Goal: Task Accomplishment & Management: Manage account settings

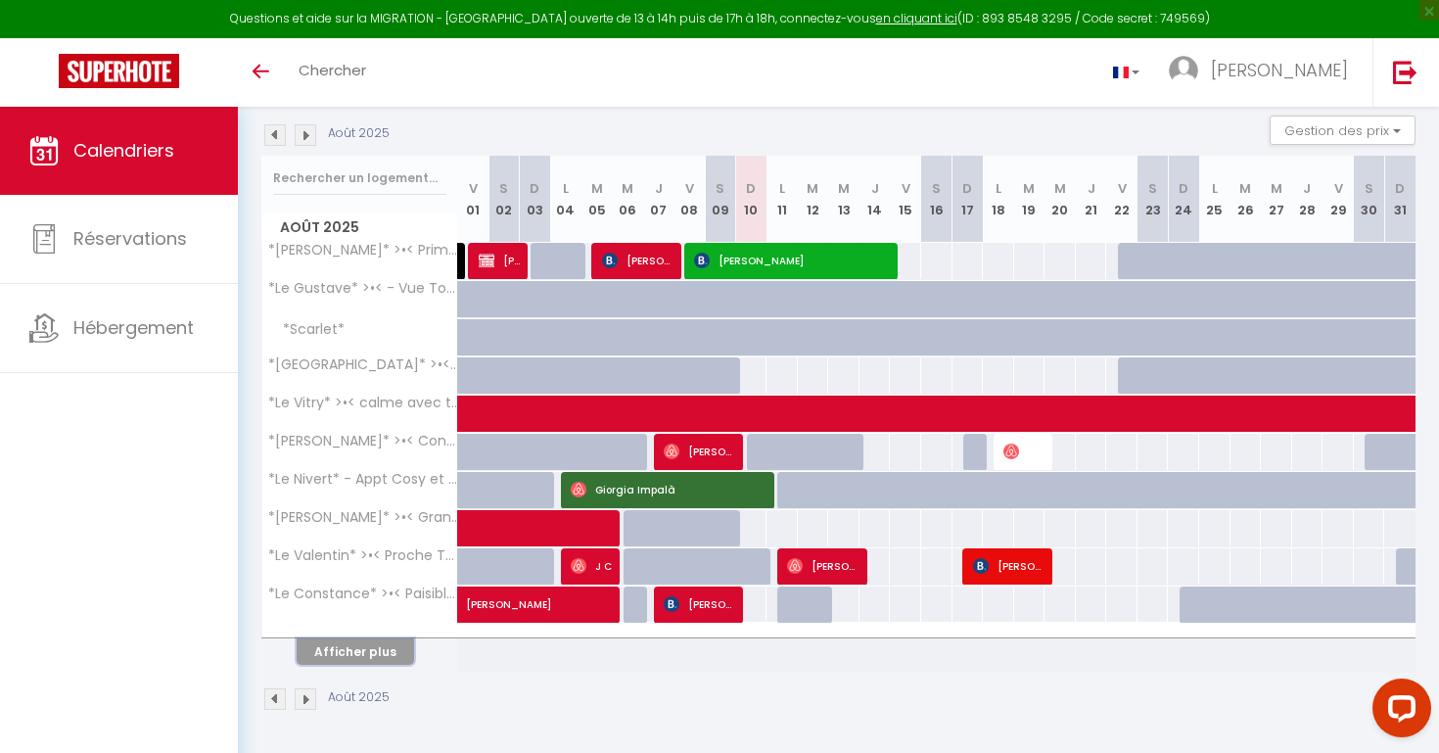
click at [372, 651] on button "Afficher plus" at bounding box center [355, 651] width 117 height 26
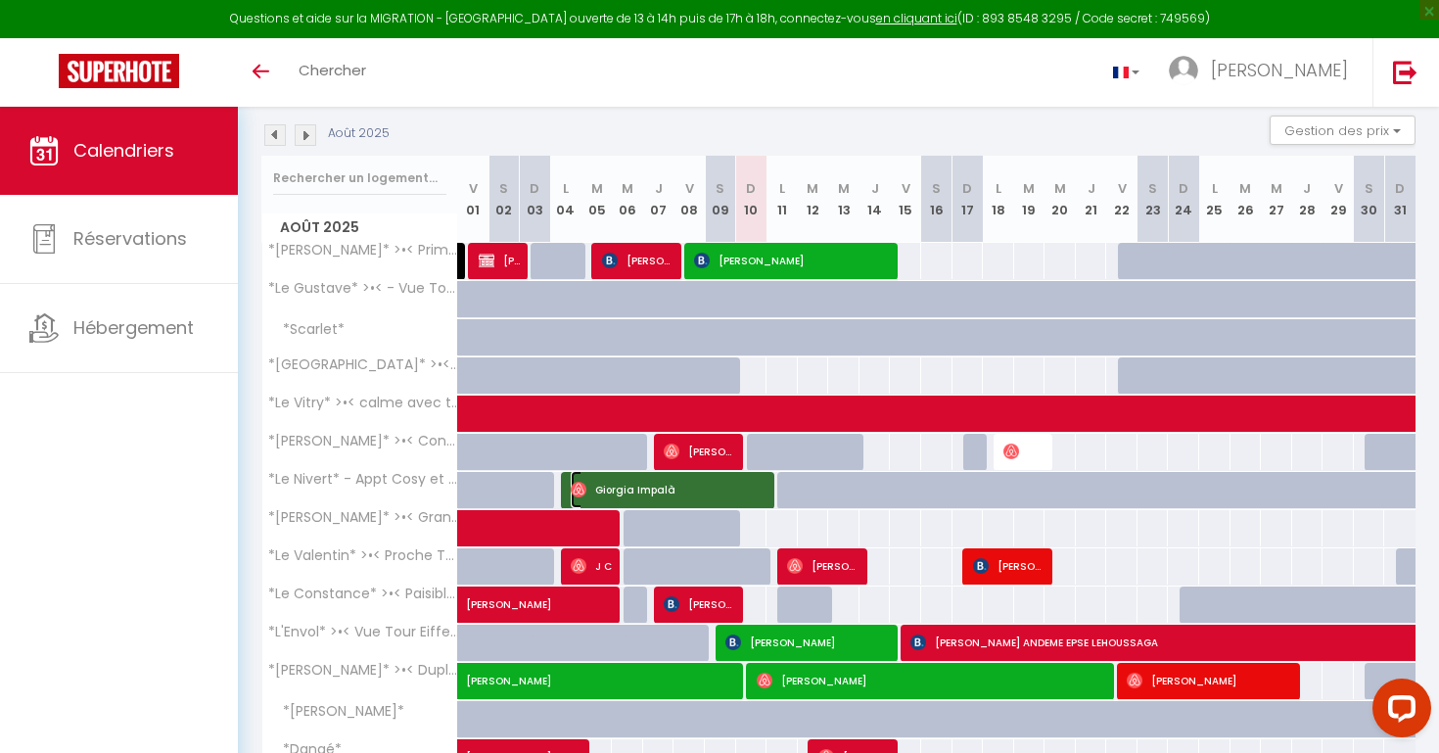
click at [751, 484] on span "Giorgia Impalà" at bounding box center [670, 489] width 199 height 37
select select "OK"
select select "1"
select select "0"
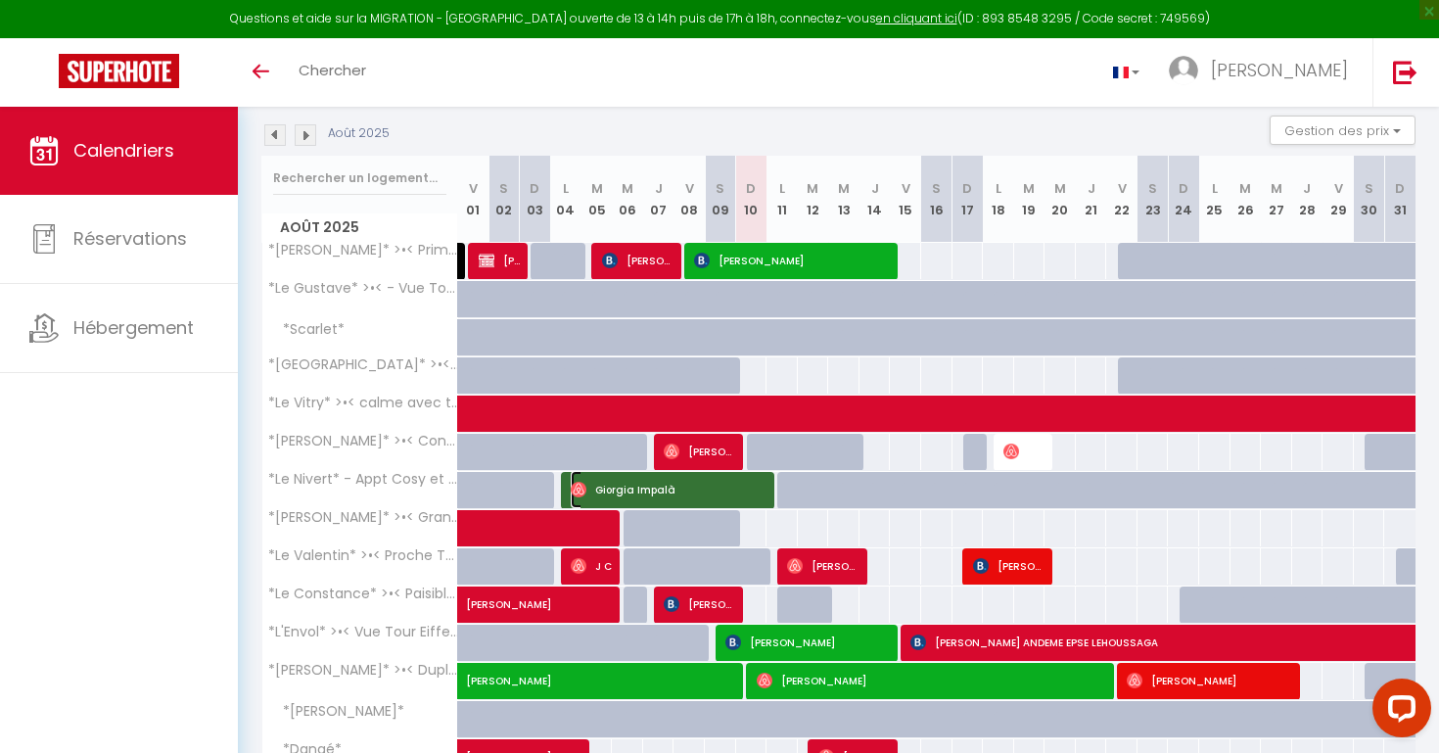
select select "1"
select select
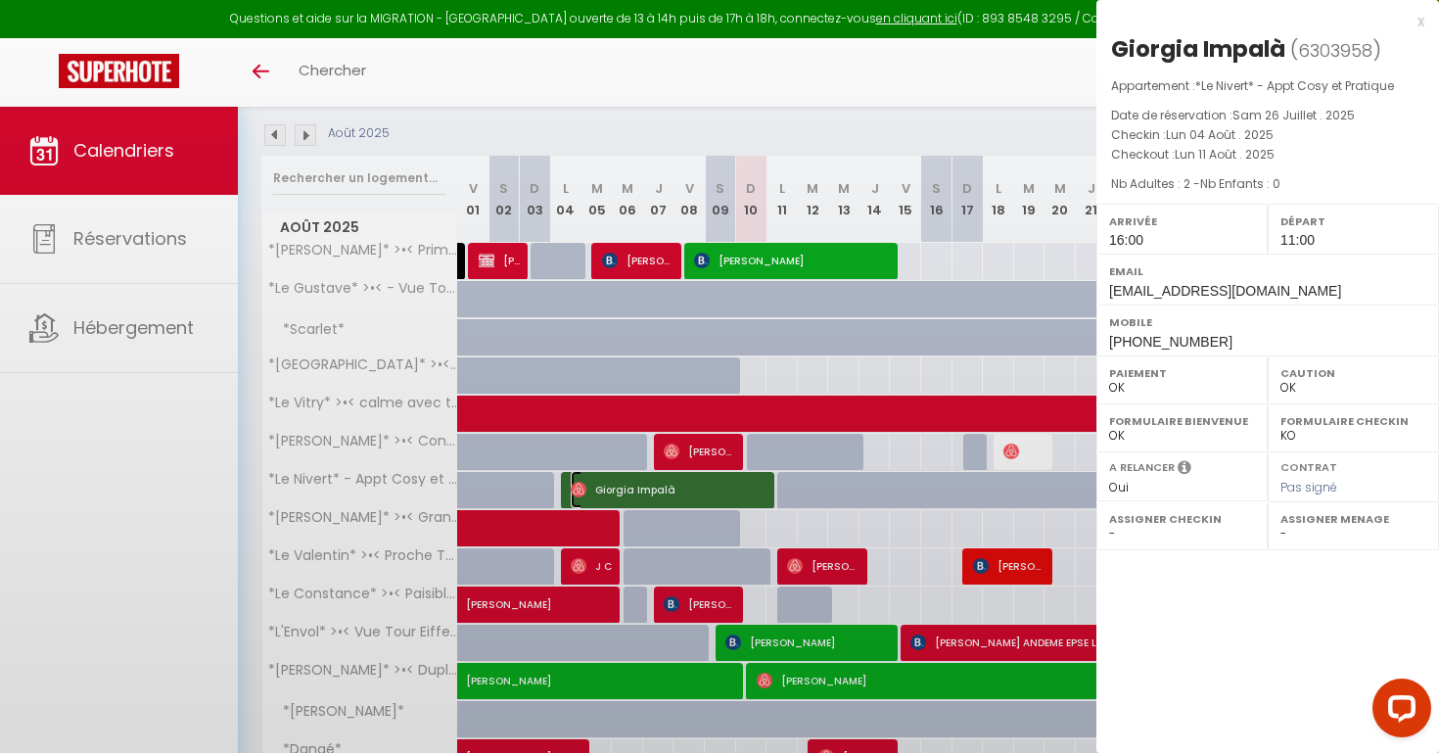
select select "36750"
select select "22827"
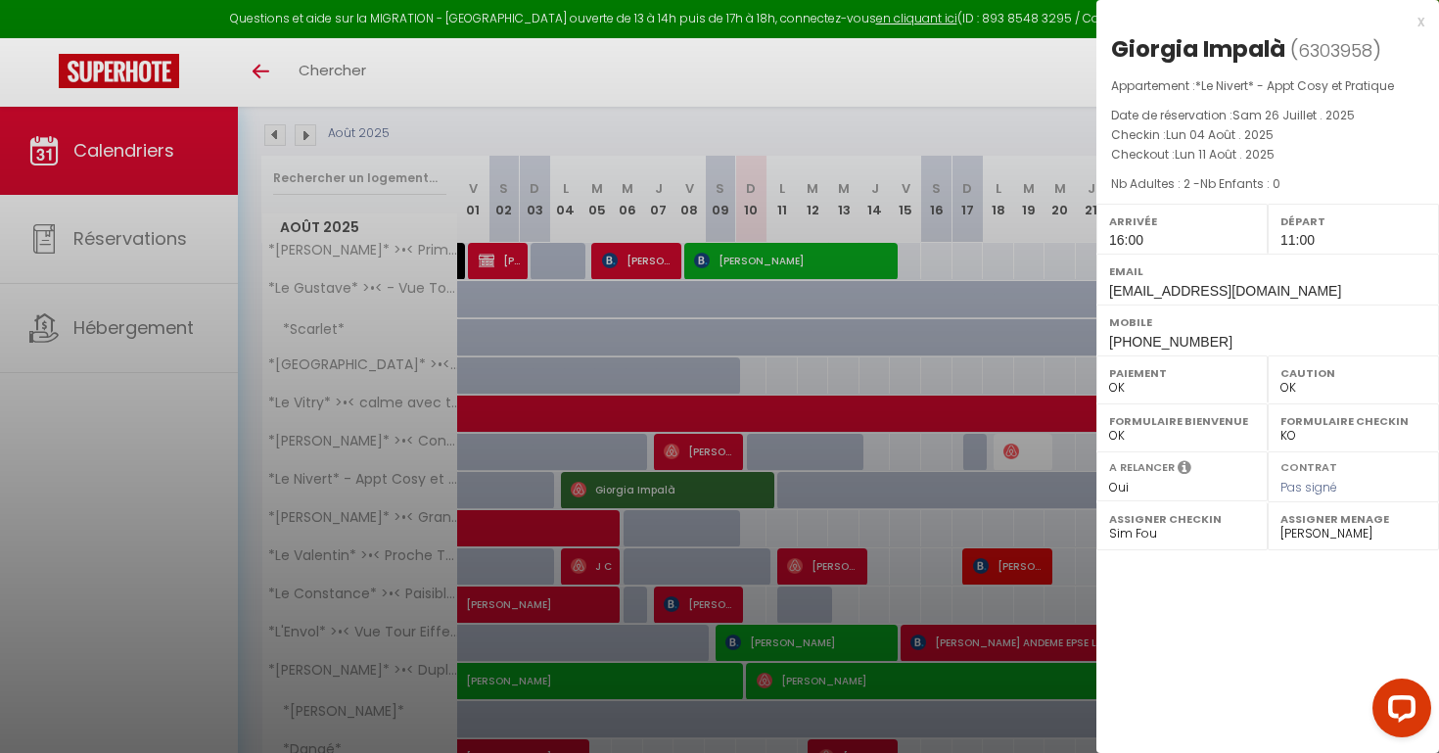
click at [844, 368] on div at bounding box center [719, 376] width 1439 height 753
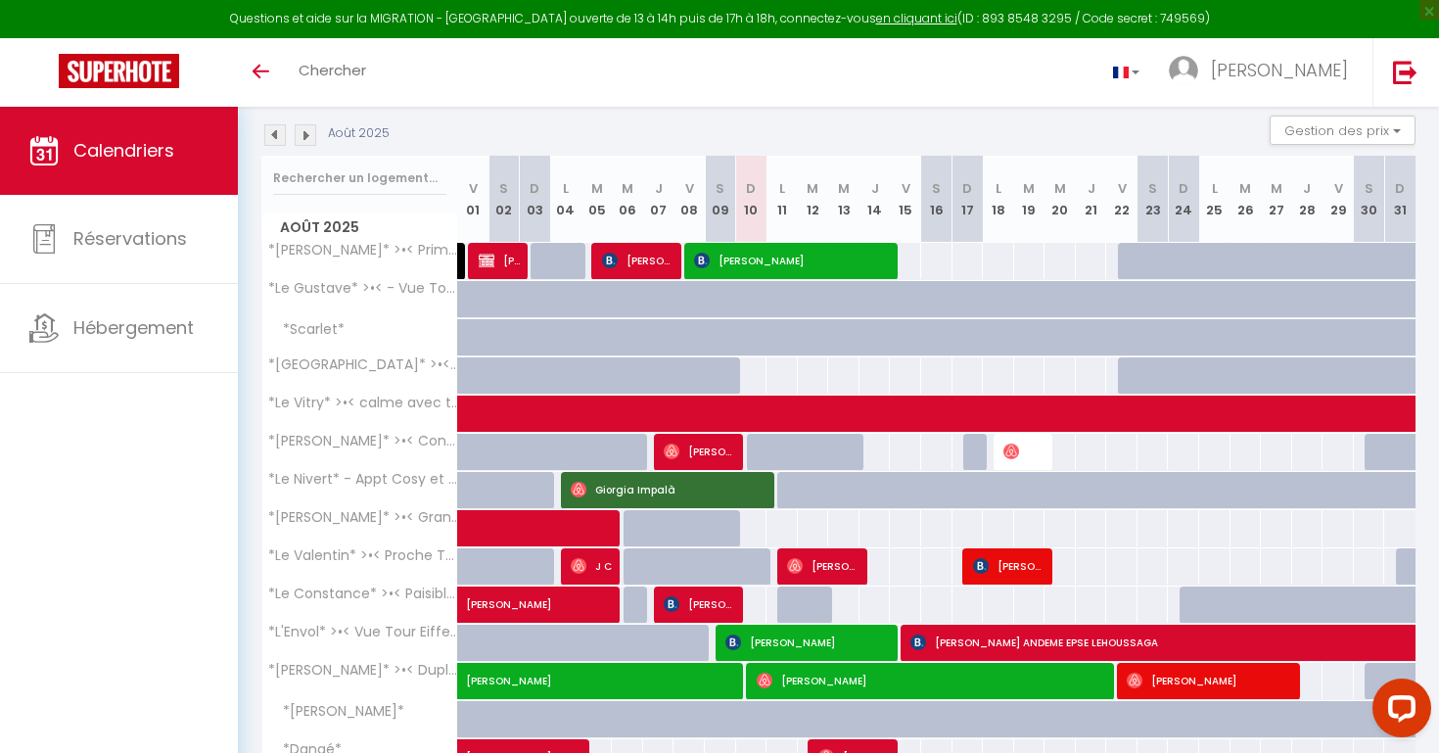
click at [281, 133] on img at bounding box center [275, 135] width 22 height 22
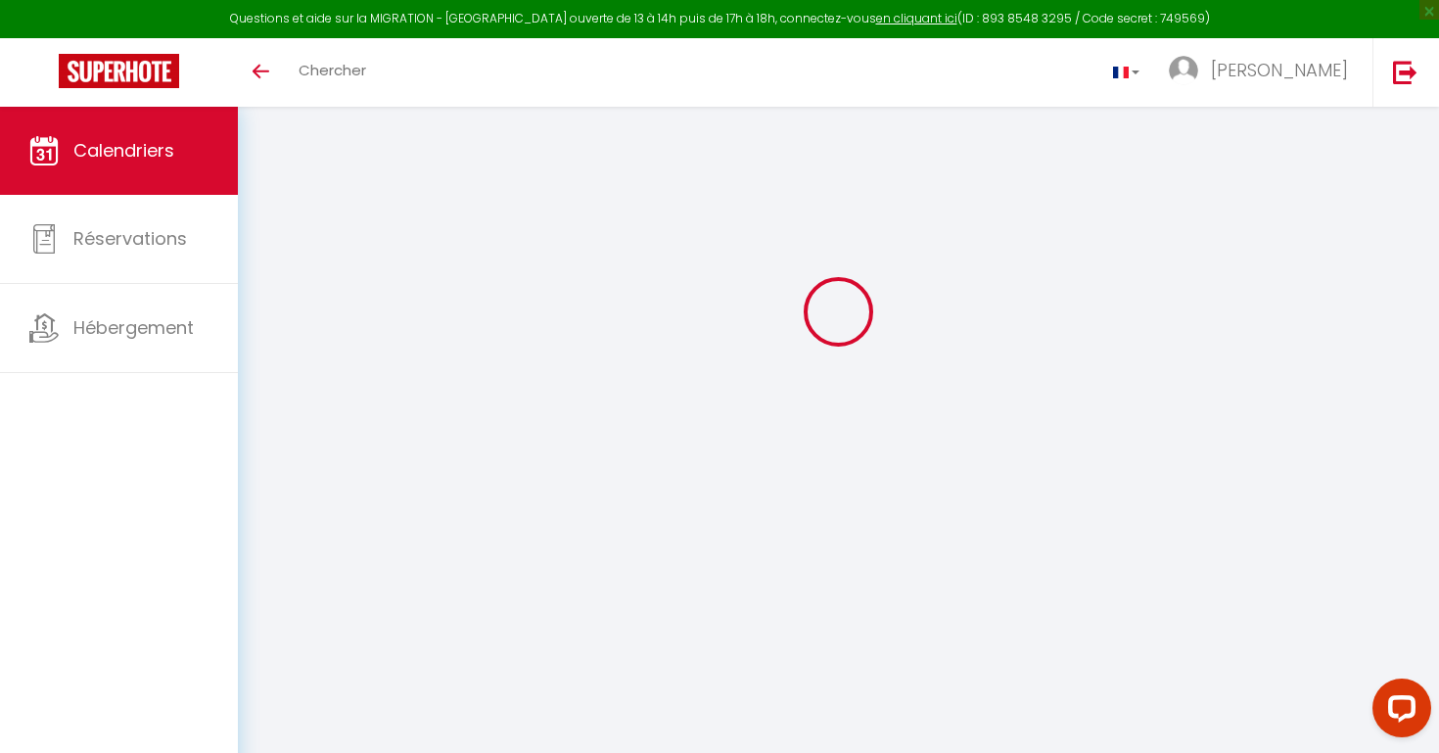
scroll to position [204, 0]
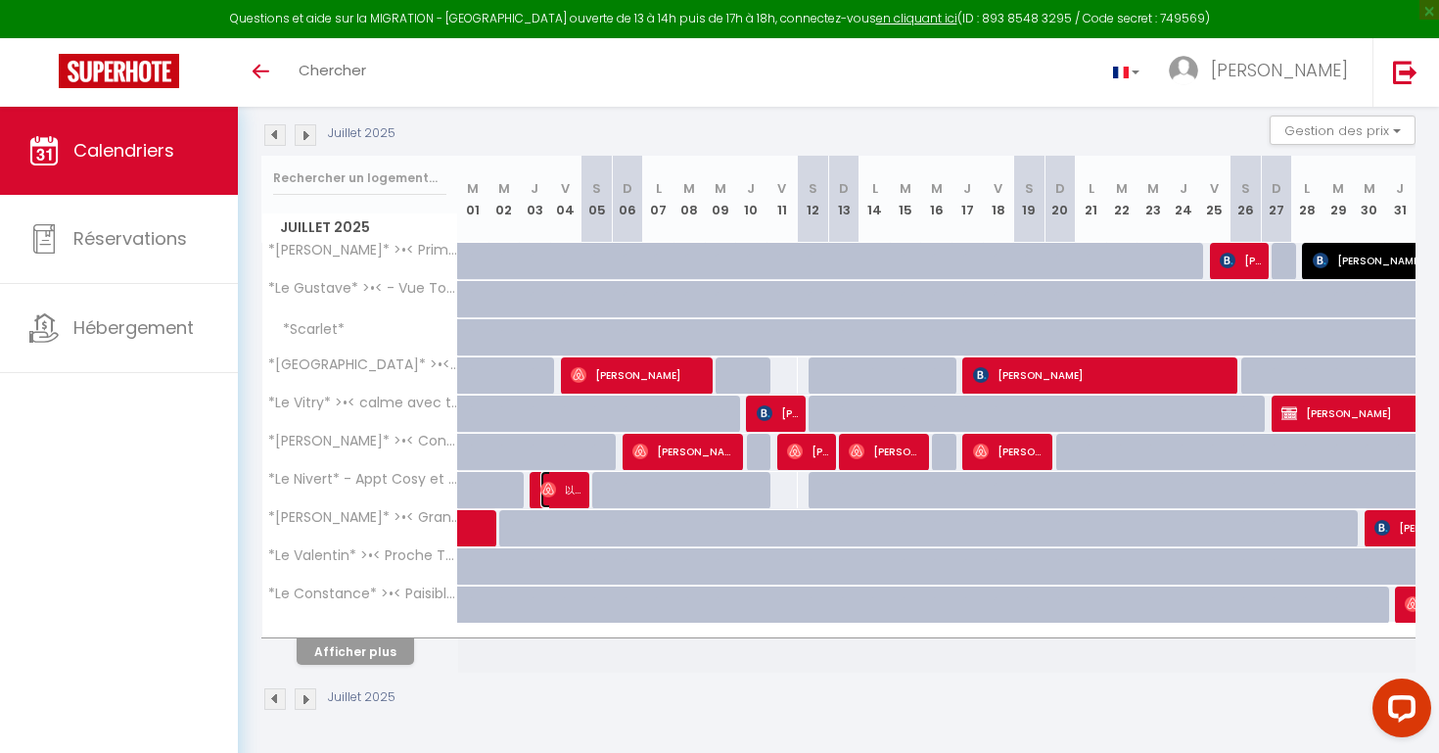
click at [573, 491] on span "以欣 张" at bounding box center [561, 489] width 42 height 37
select select
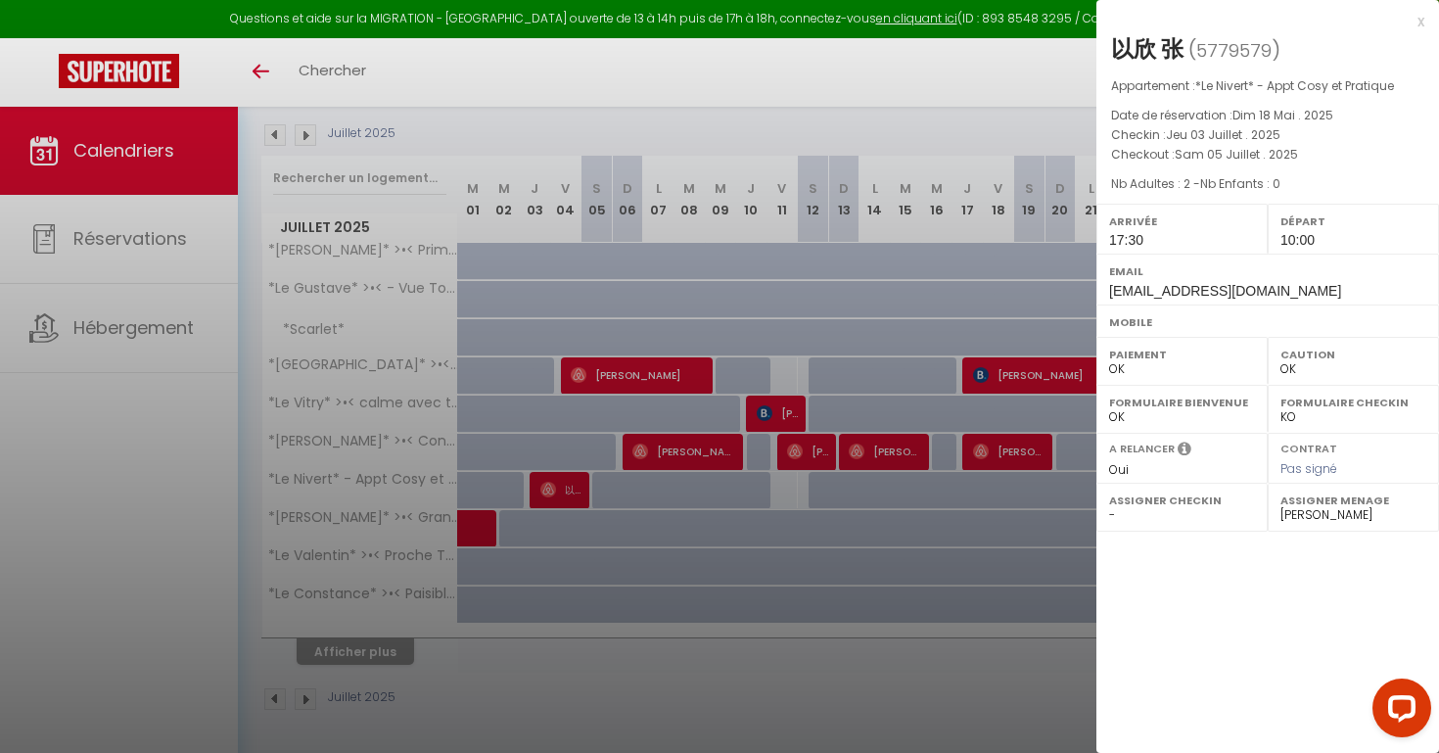
click at [538, 411] on div at bounding box center [719, 376] width 1439 height 753
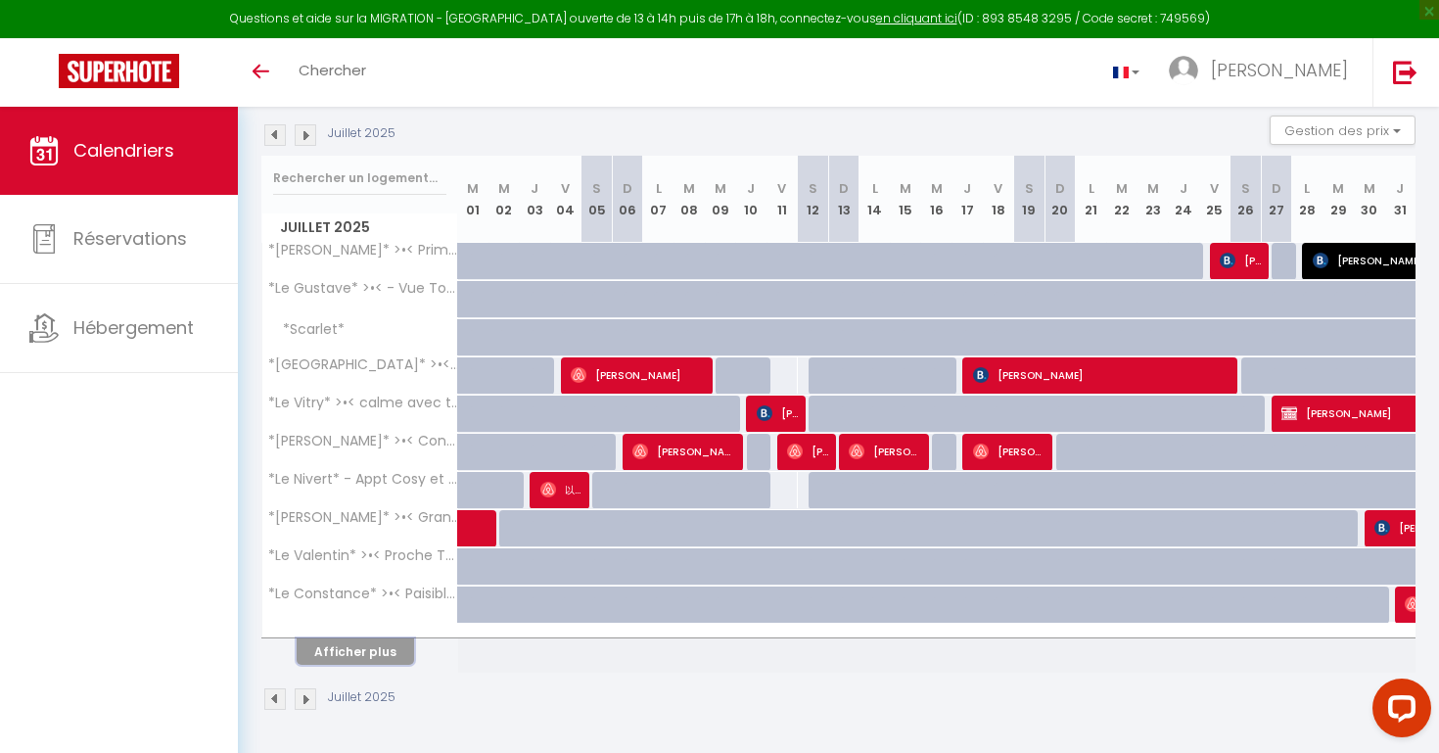
click at [376, 648] on button "Afficher plus" at bounding box center [355, 651] width 117 height 26
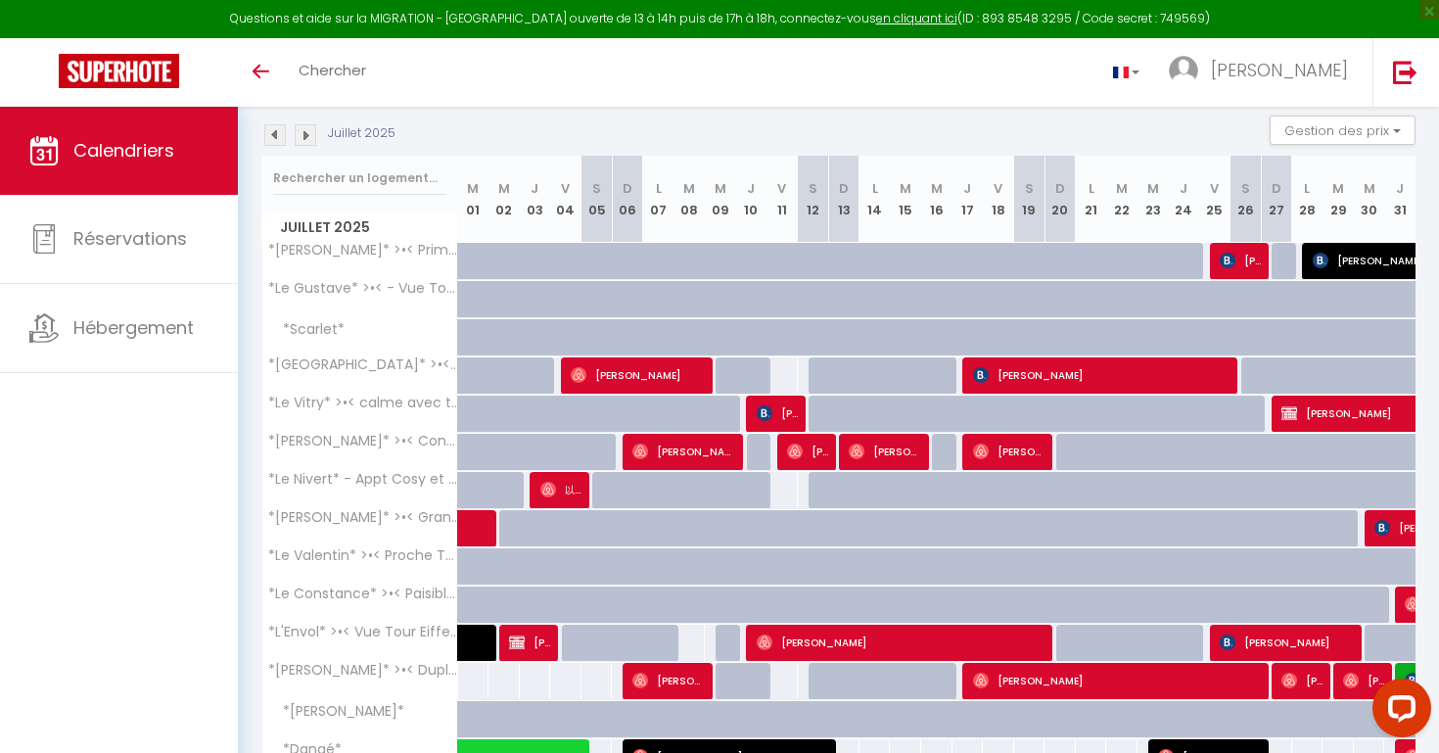
click at [308, 140] on img at bounding box center [306, 135] width 22 height 22
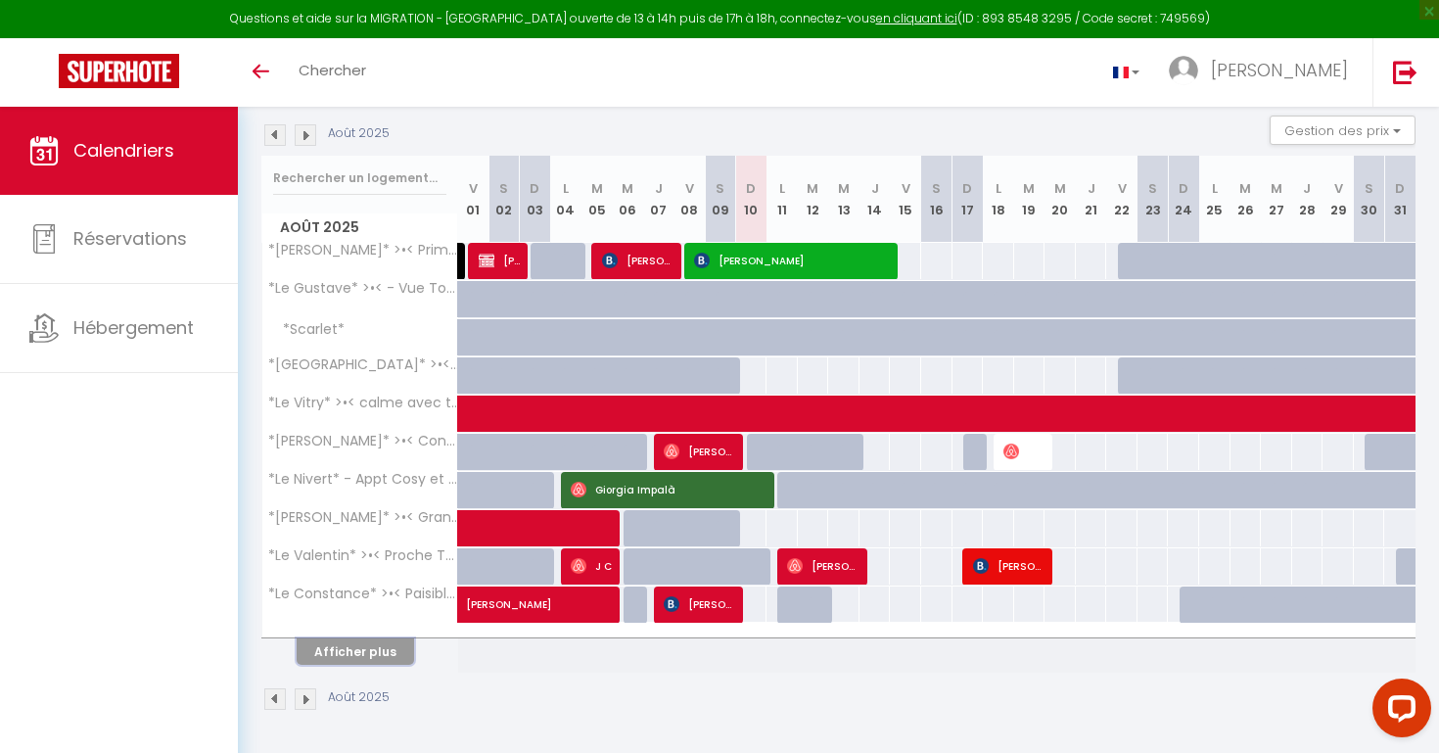
click at [382, 650] on button "Afficher plus" at bounding box center [355, 651] width 117 height 26
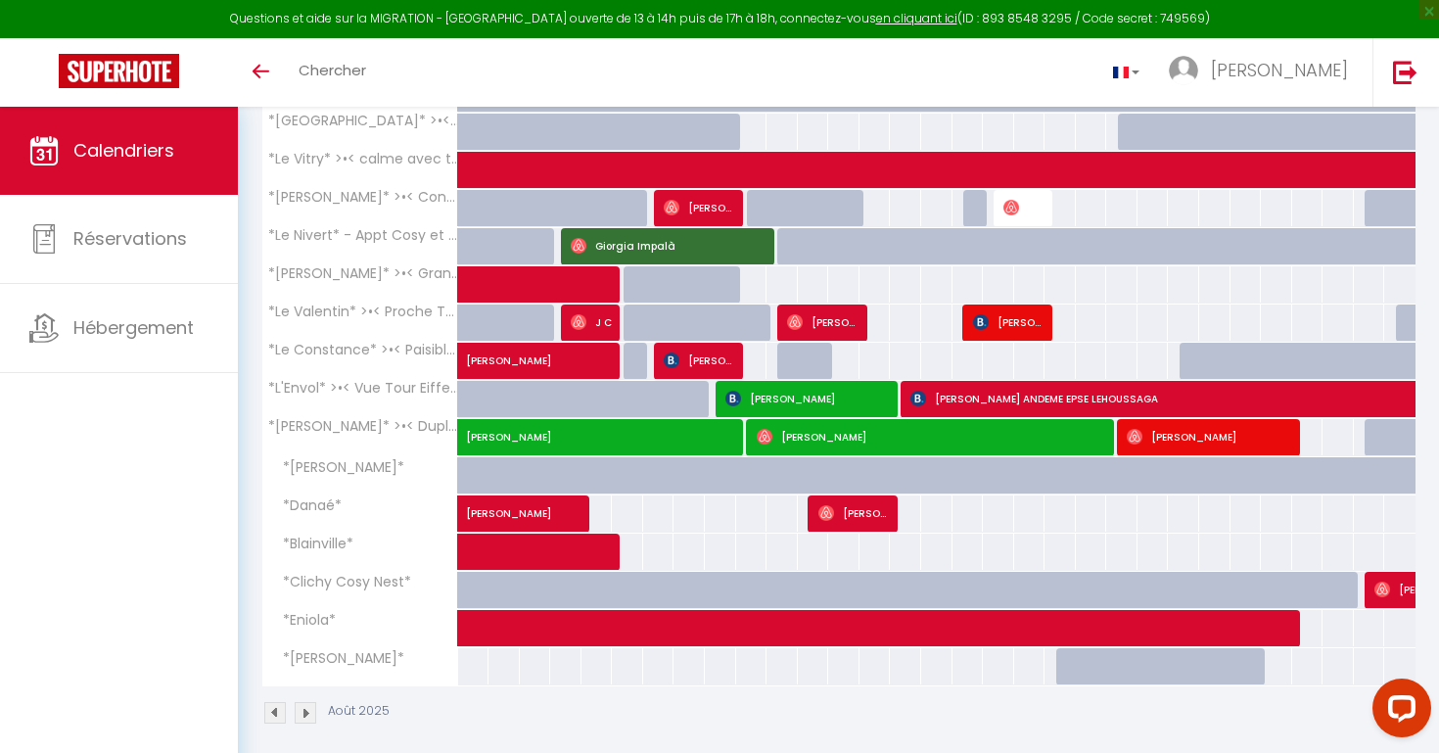
scroll to position [451, 0]
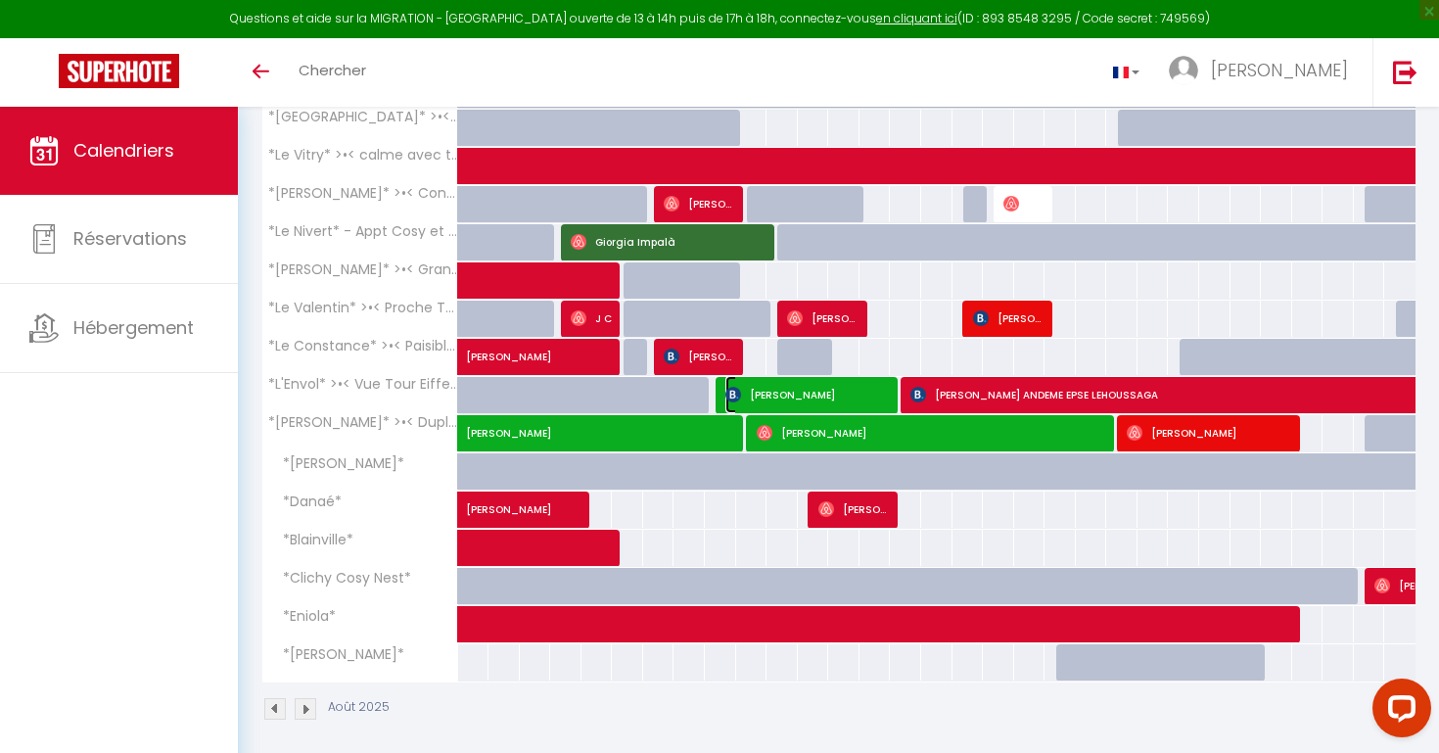
click at [845, 394] on span "[PERSON_NAME]" at bounding box center [809, 394] width 167 height 37
select select "36750"
select select "47043"
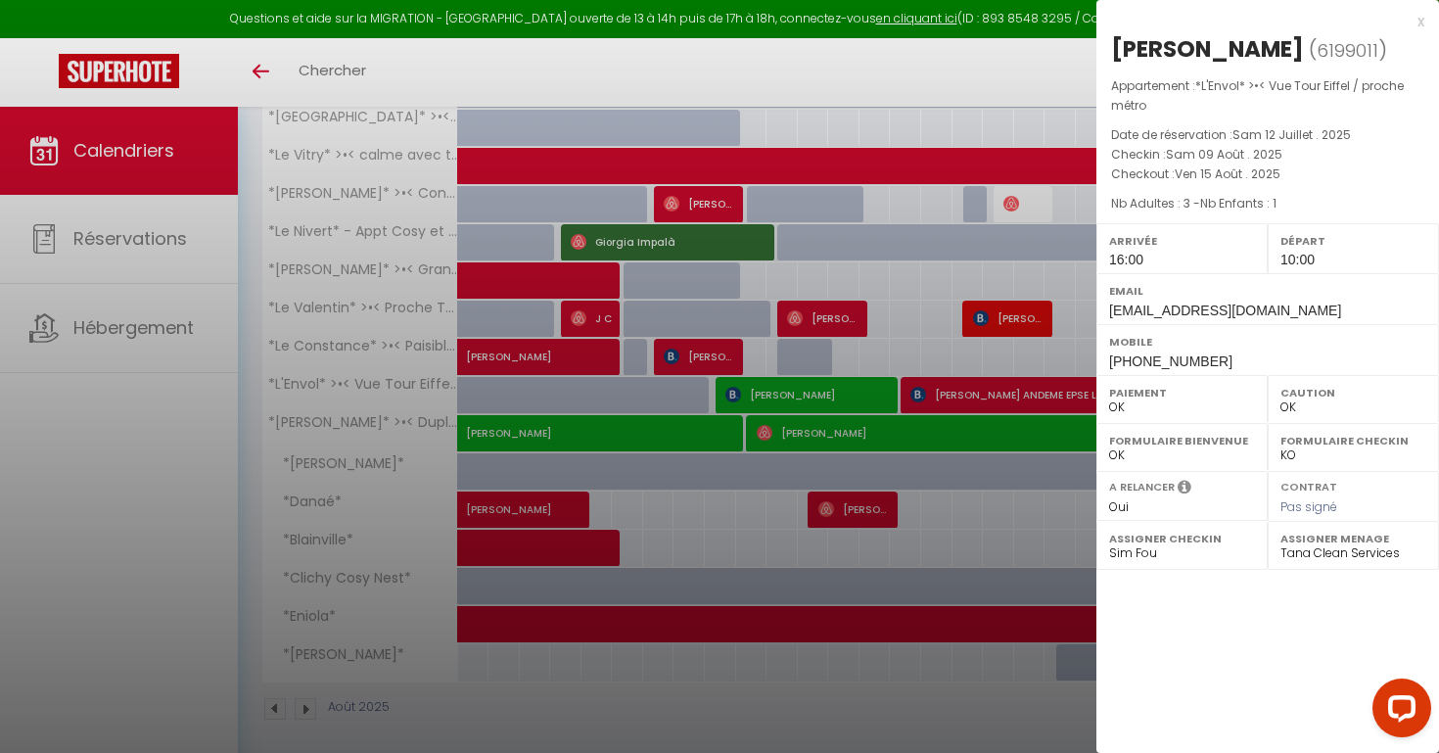
click at [901, 318] on div at bounding box center [719, 376] width 1439 height 753
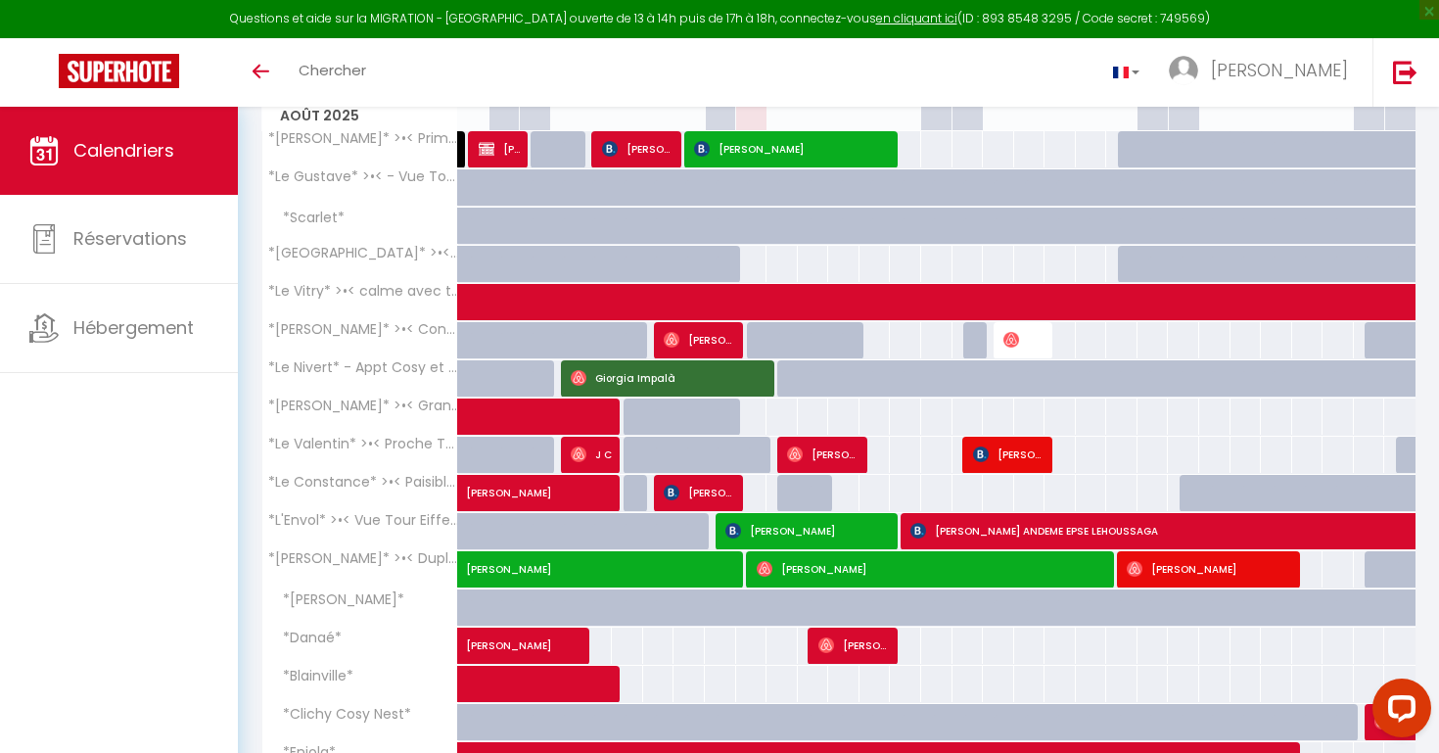
scroll to position [307, 0]
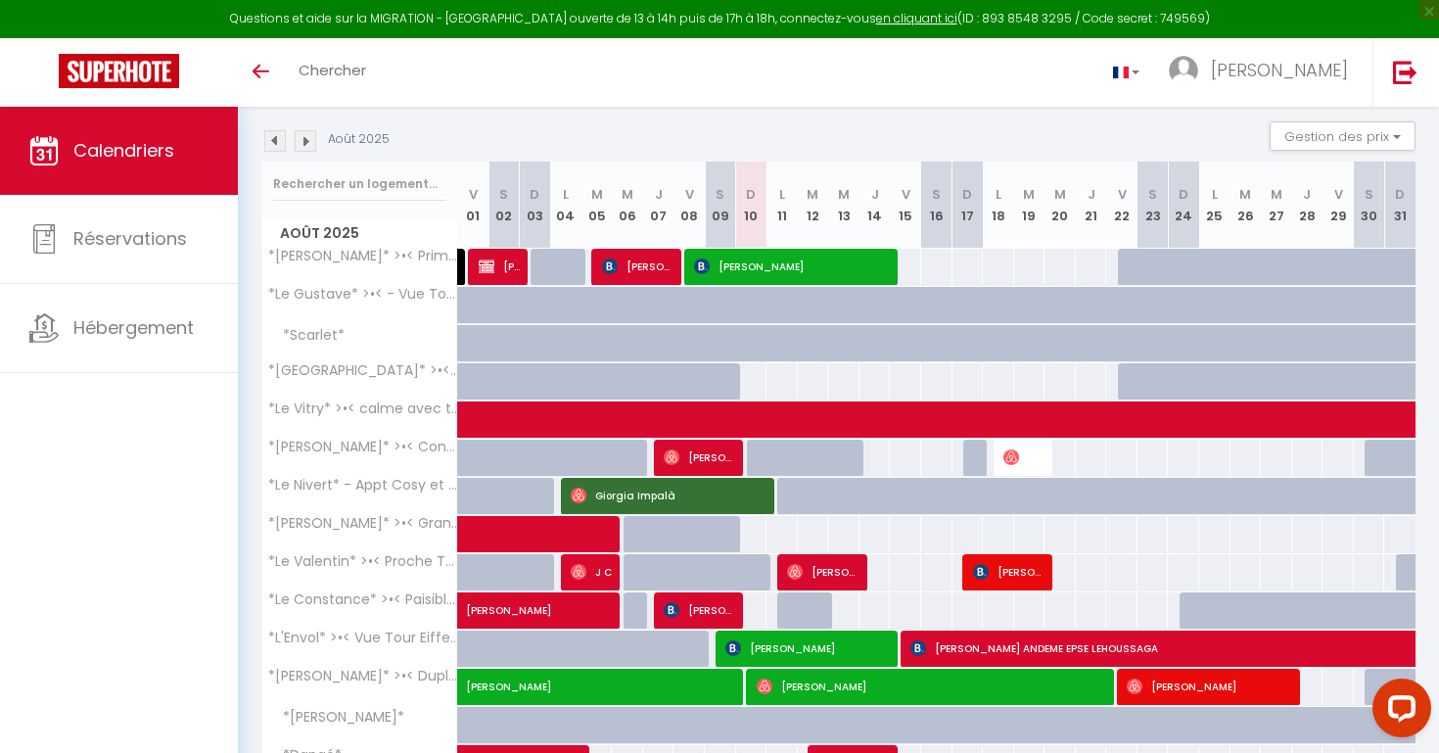
click at [279, 141] on img at bounding box center [275, 141] width 22 height 22
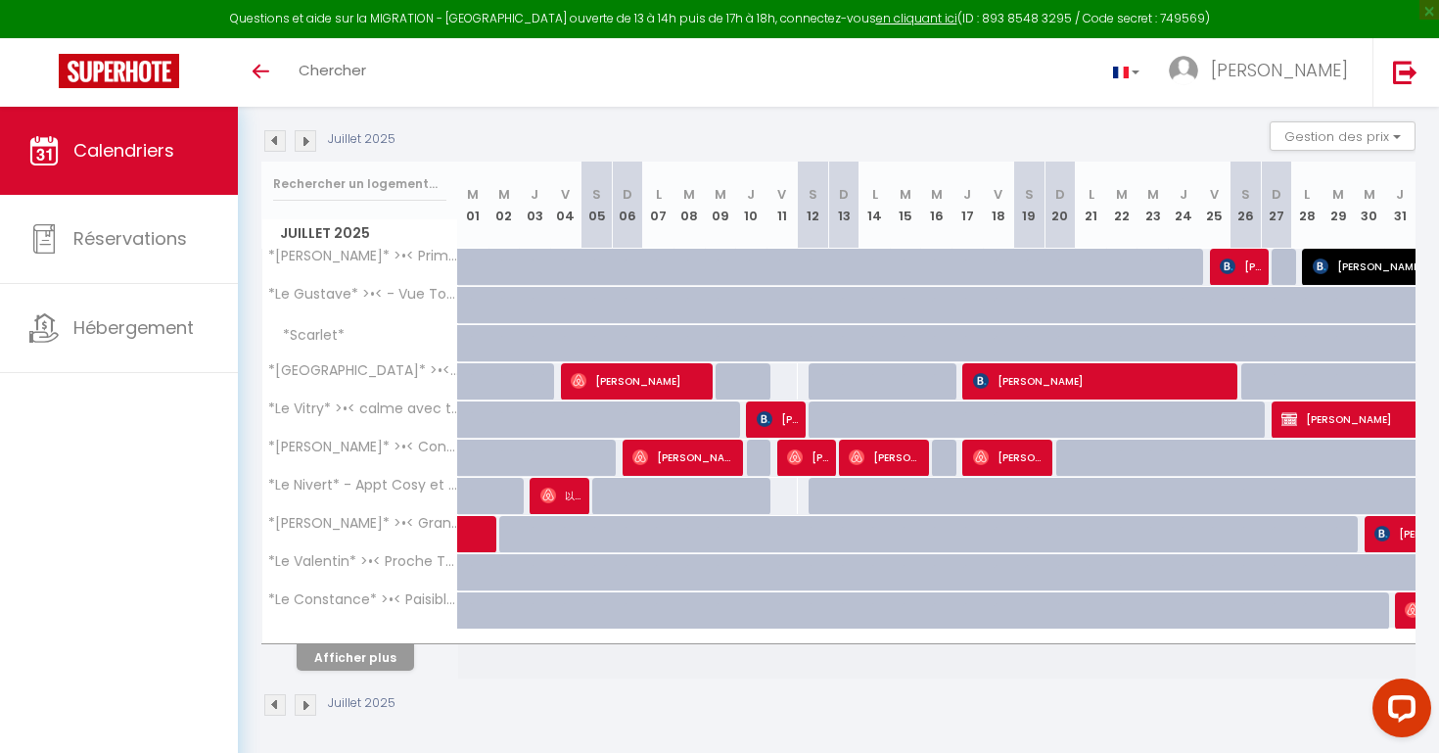
scroll to position [204, 0]
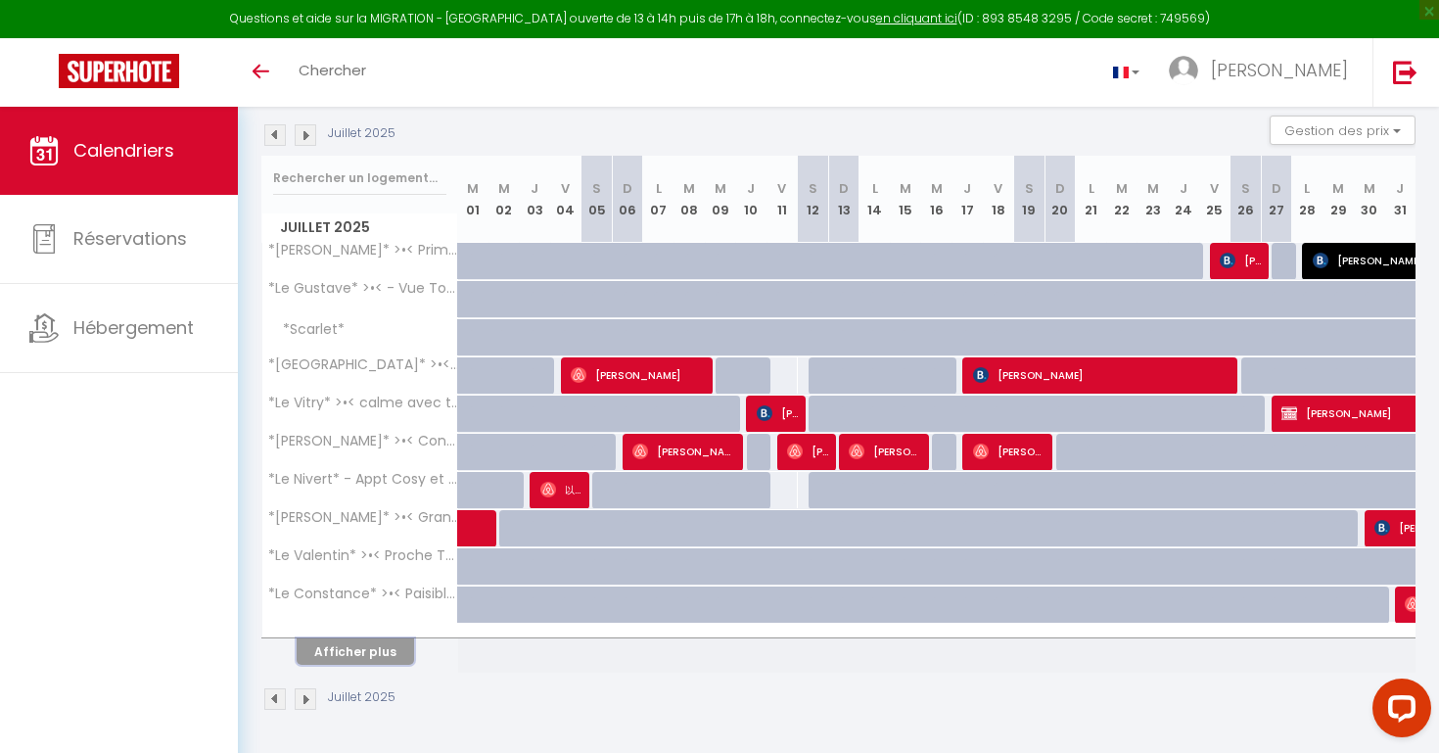
click at [393, 645] on button "Afficher plus" at bounding box center [355, 651] width 117 height 26
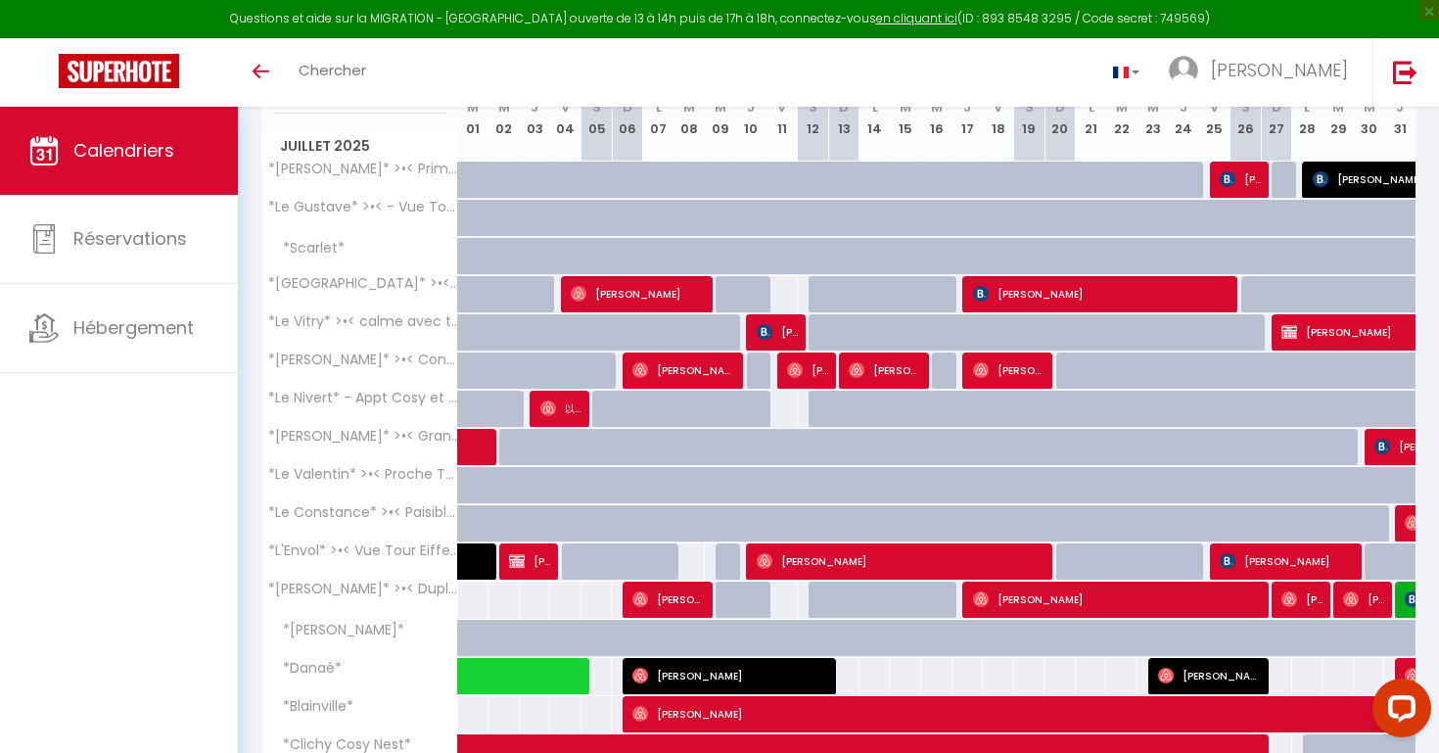
scroll to position [287, 0]
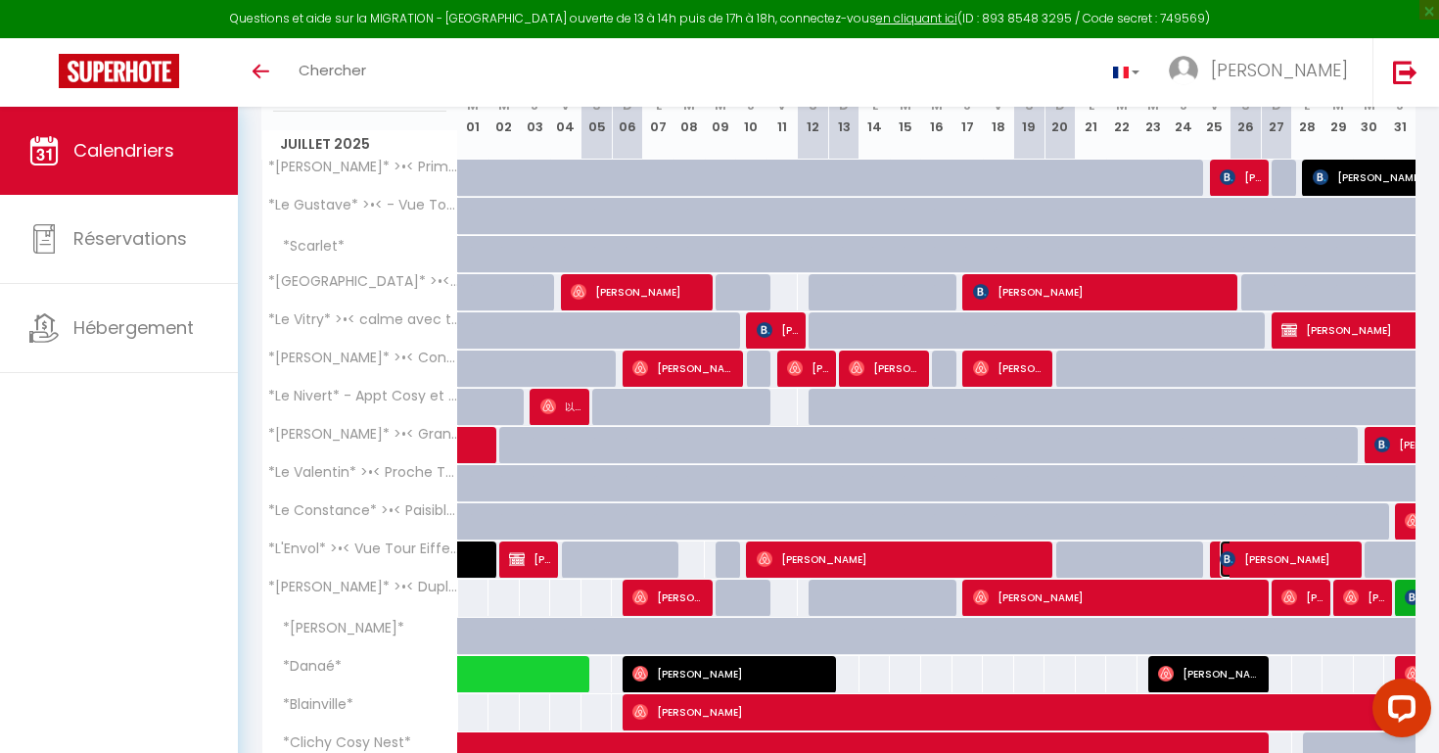
click at [1251, 555] on span "Bernard Cuche" at bounding box center [1288, 558] width 136 height 37
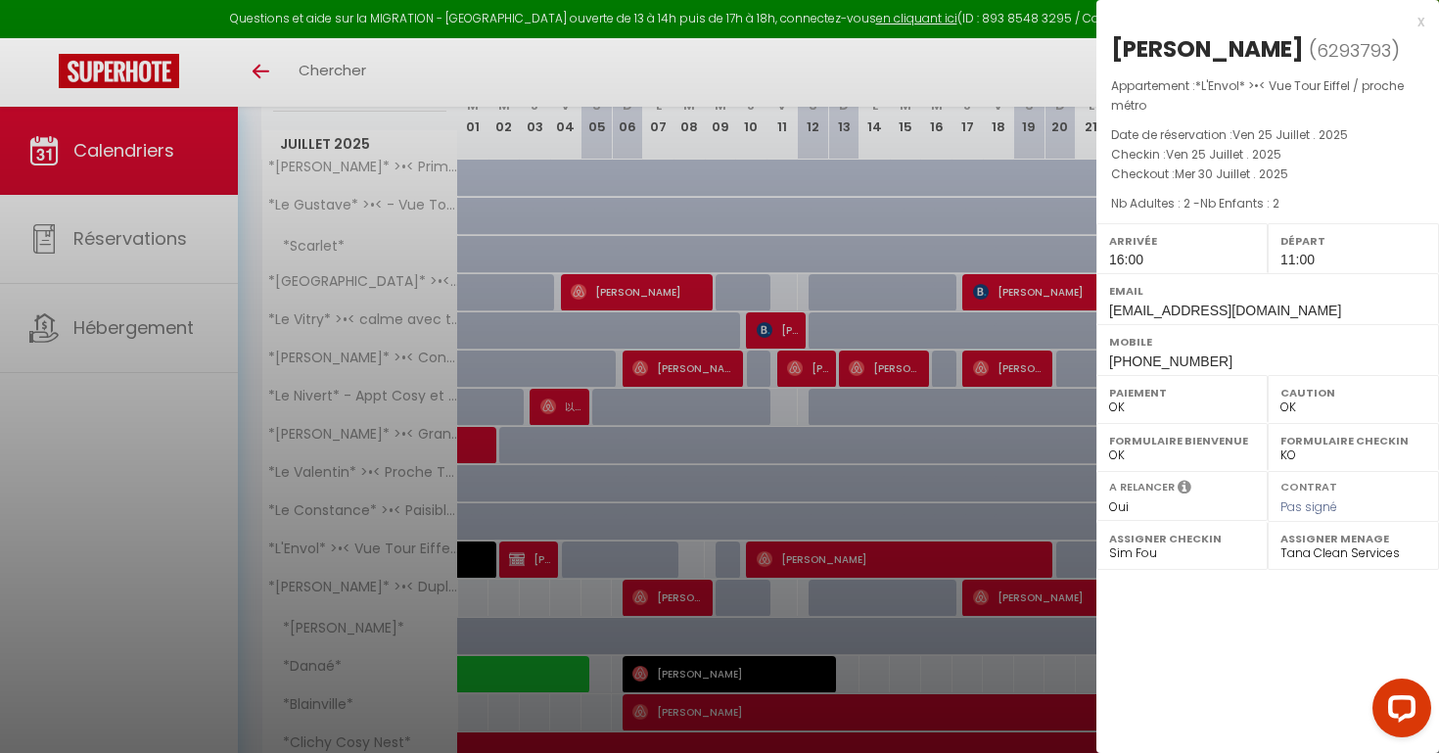
click at [1048, 430] on div at bounding box center [719, 376] width 1439 height 753
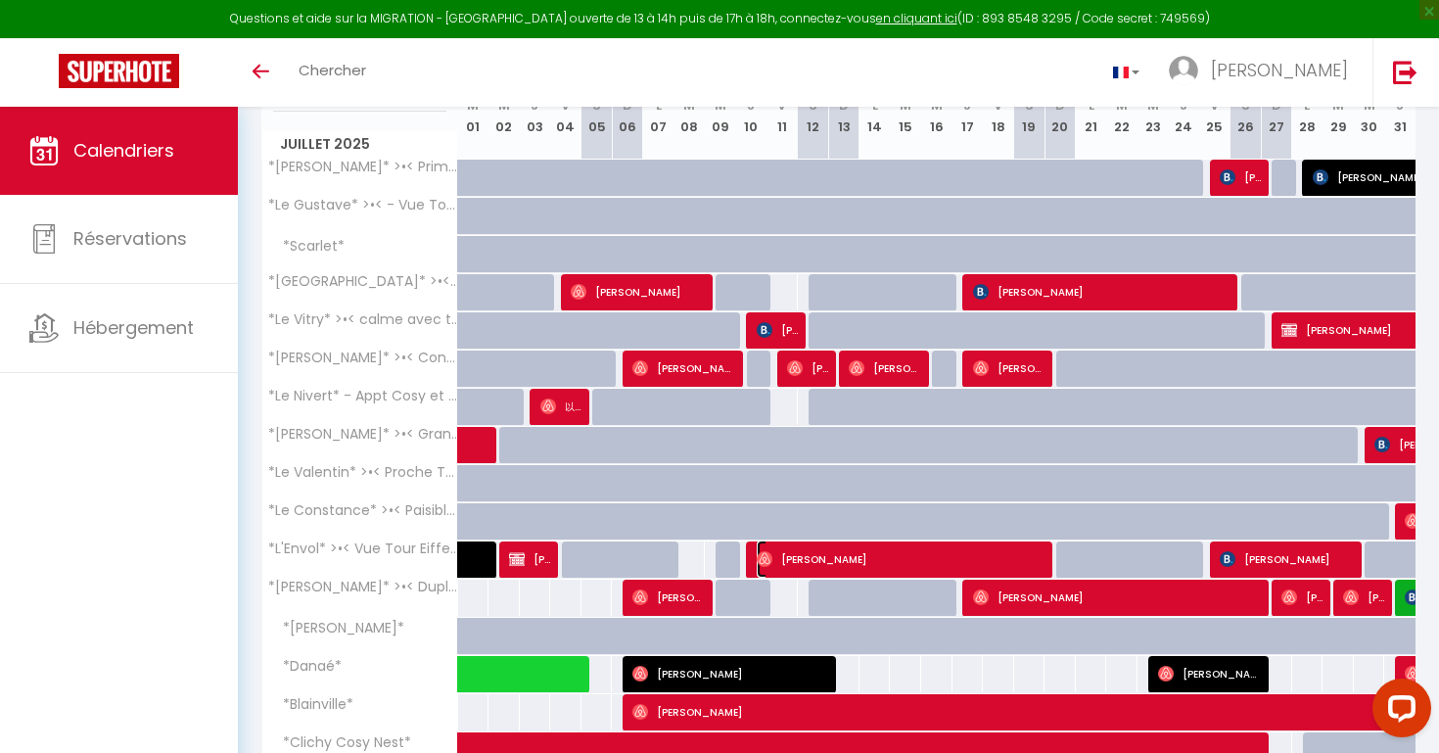
click at [809, 555] on span "Alexis Hannart" at bounding box center [903, 558] width 293 height 37
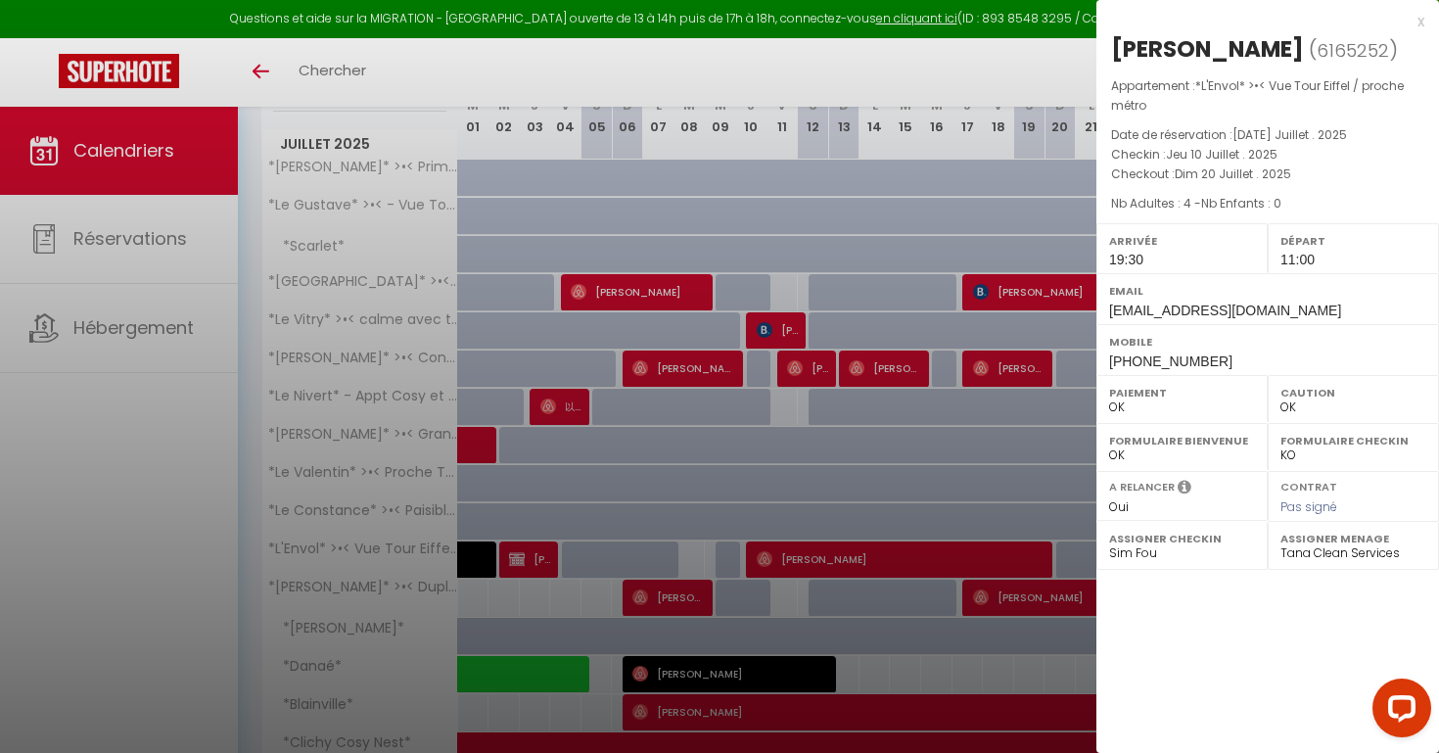
click at [699, 500] on div at bounding box center [719, 376] width 1439 height 753
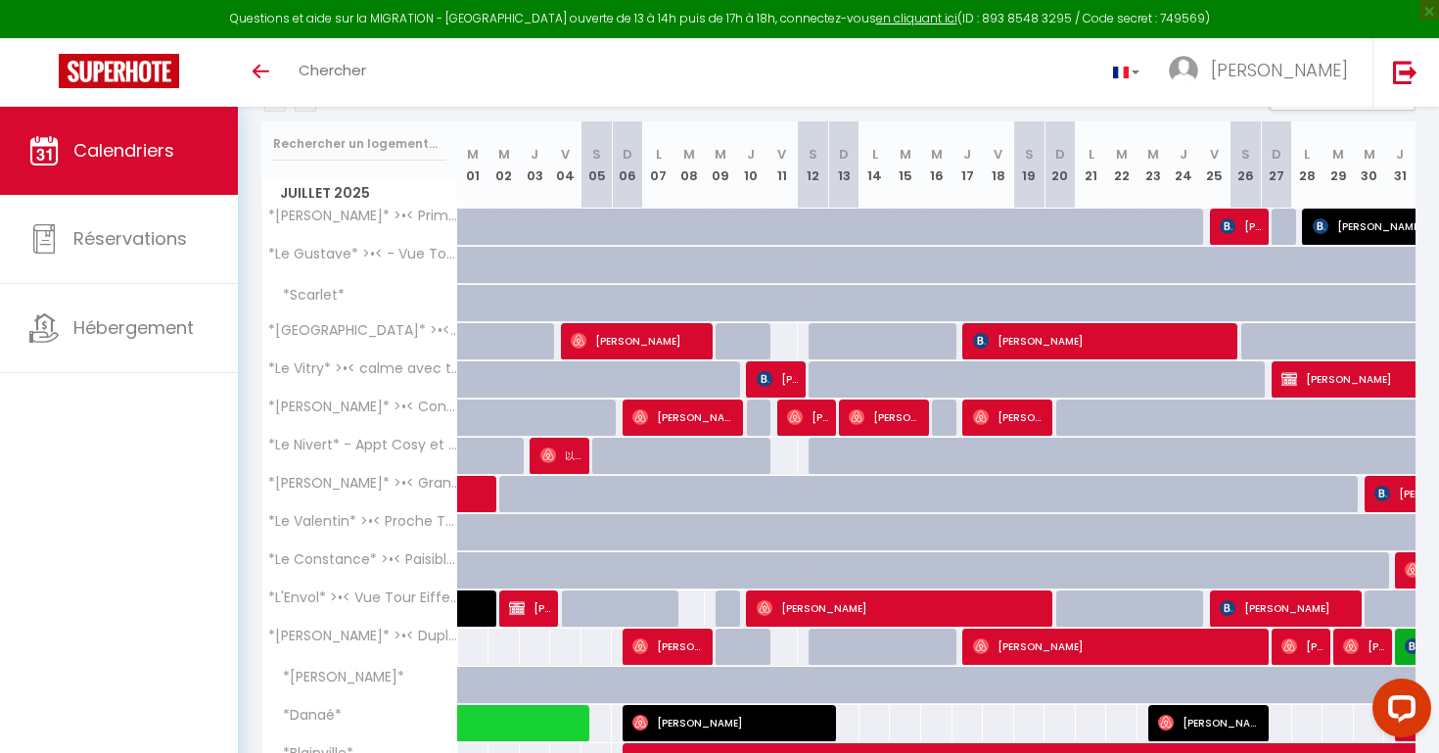
scroll to position [230, 0]
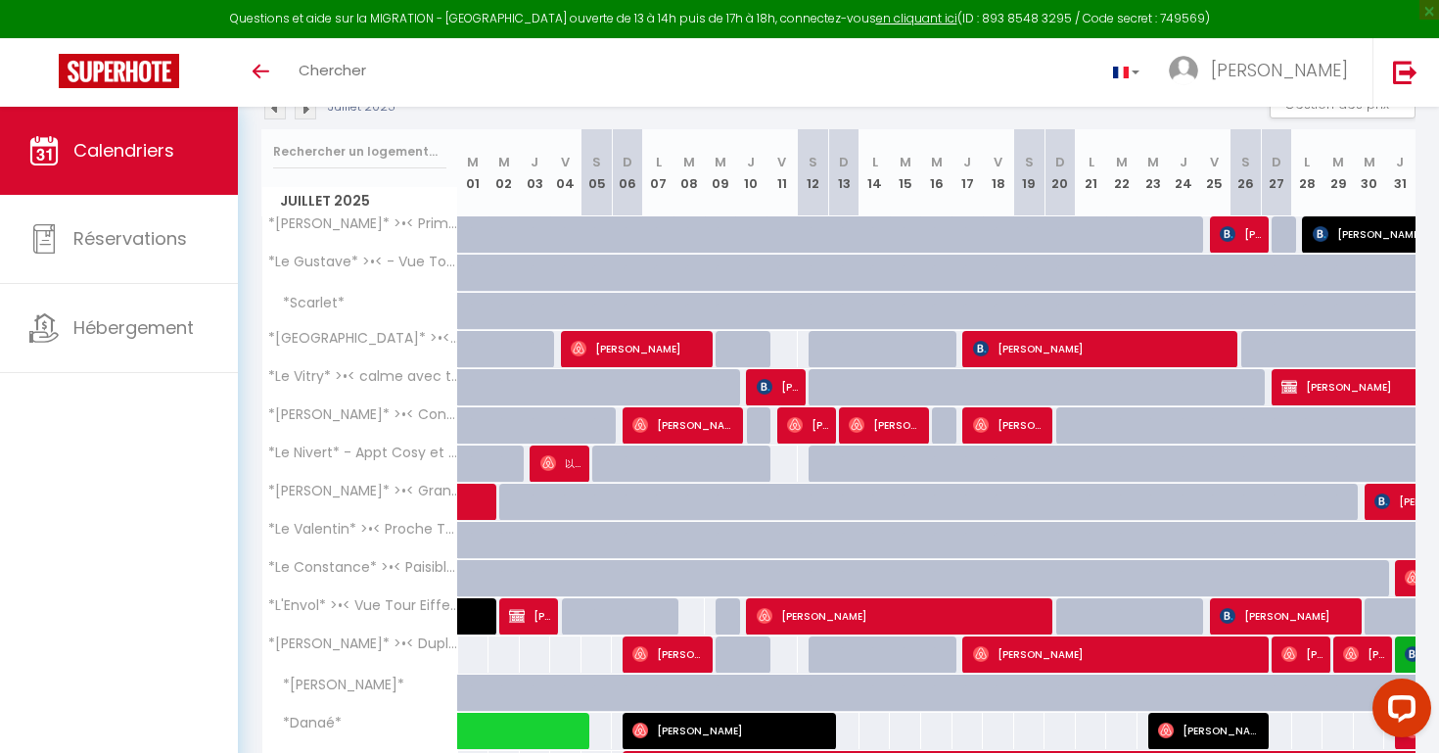
click at [310, 115] on img at bounding box center [306, 109] width 22 height 22
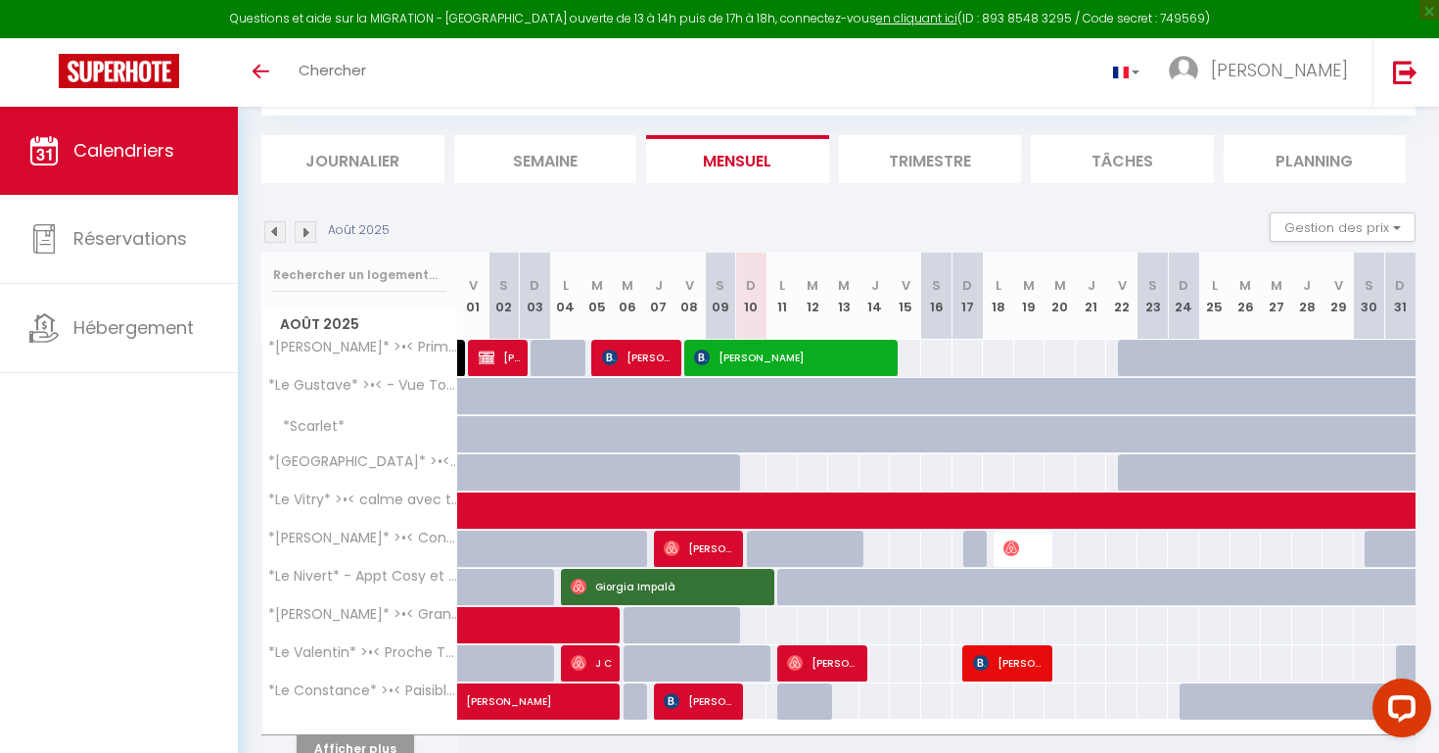
scroll to position [204, 0]
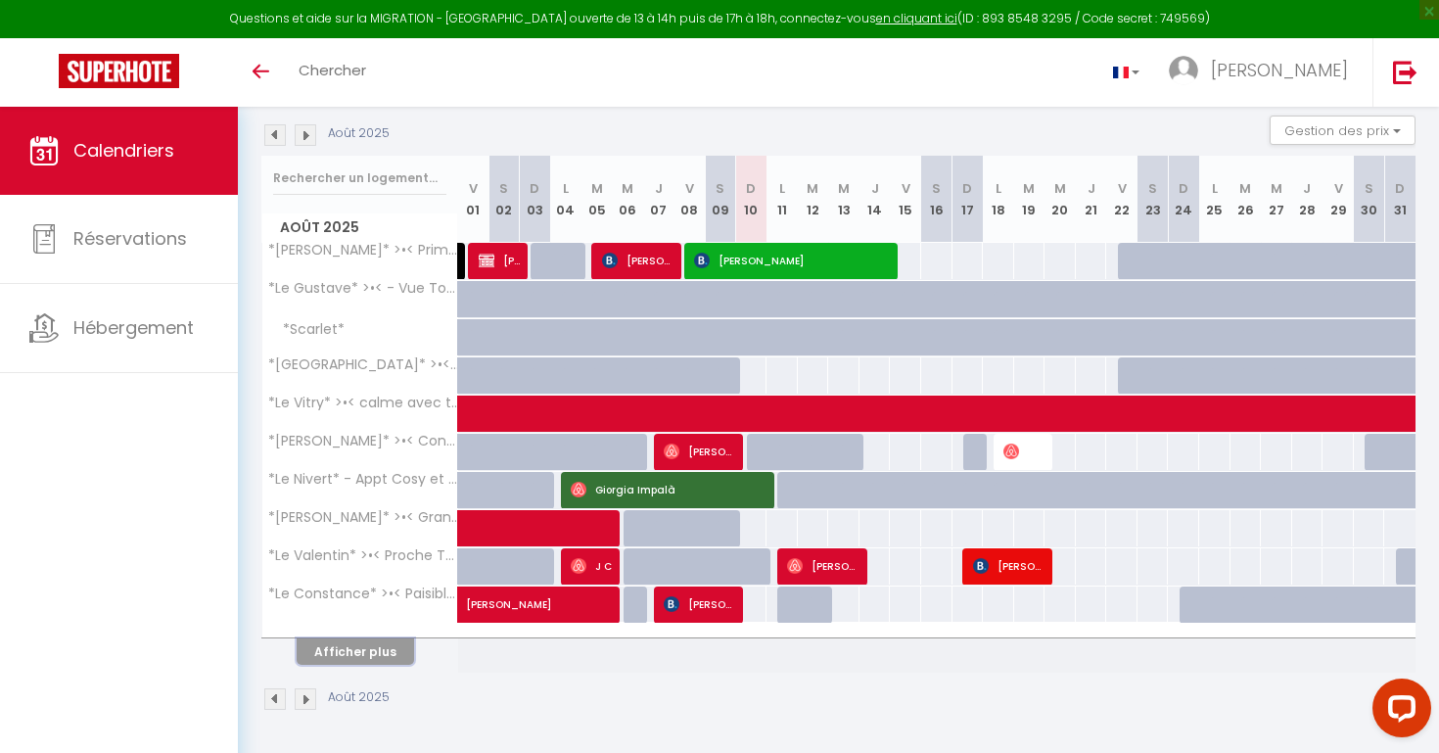
click at [375, 659] on button "Afficher plus" at bounding box center [355, 651] width 117 height 26
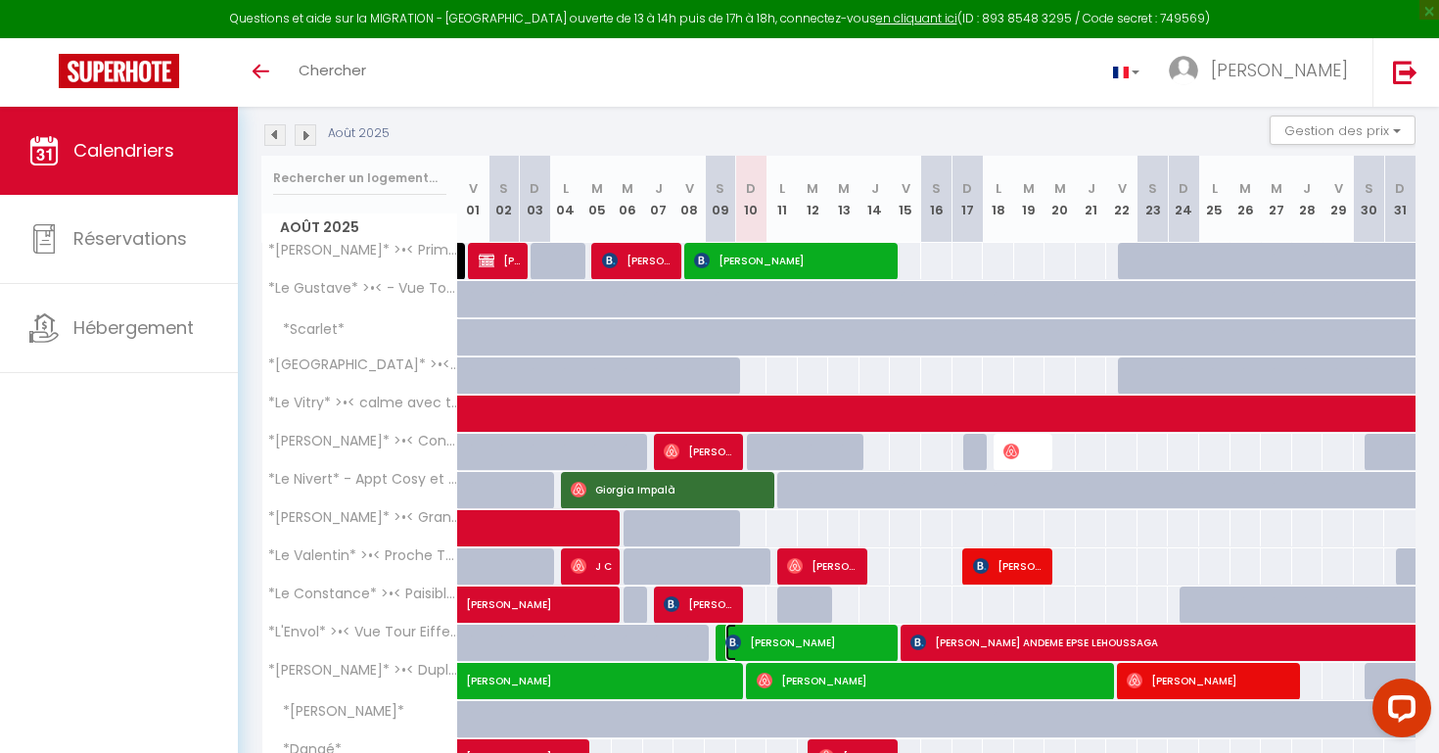
click at [858, 643] on span "[PERSON_NAME]" at bounding box center [809, 642] width 167 height 37
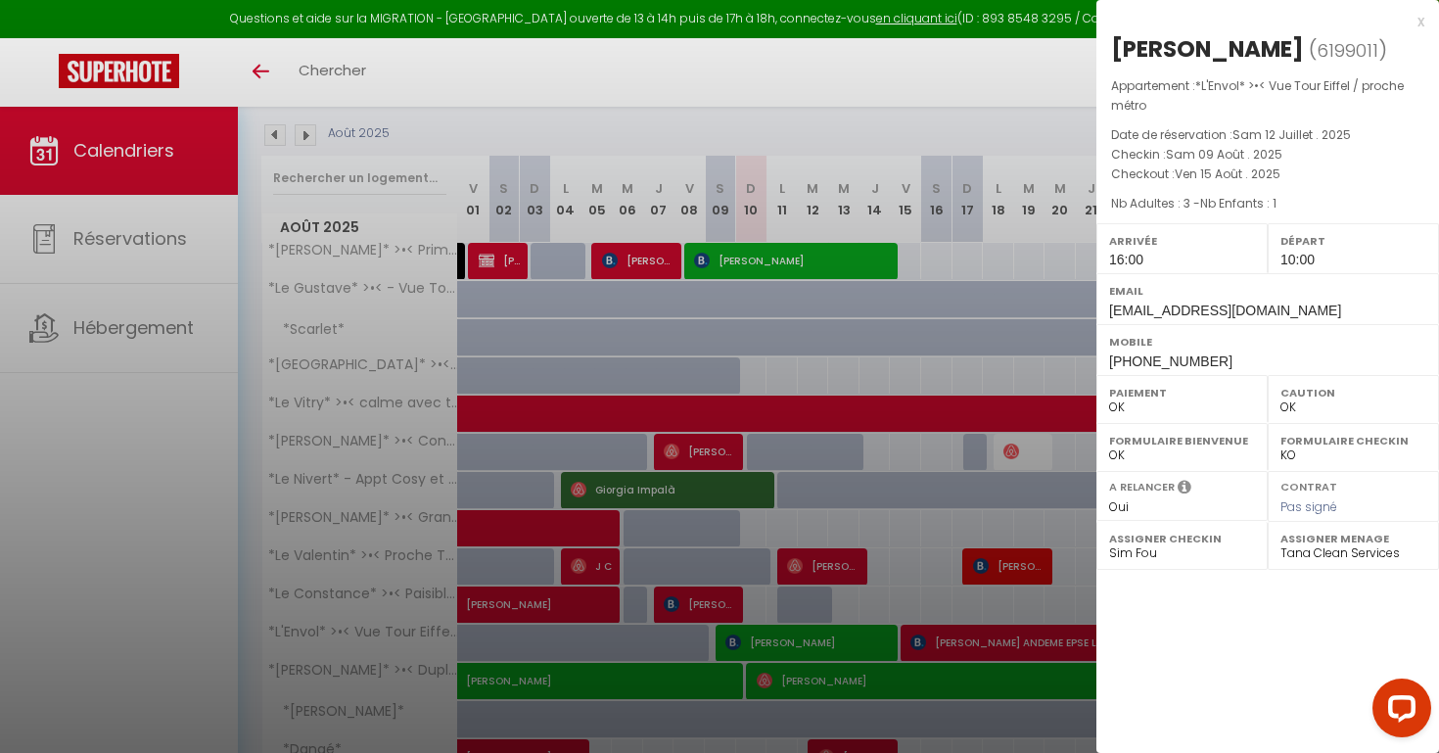
click at [937, 330] on div at bounding box center [719, 376] width 1439 height 753
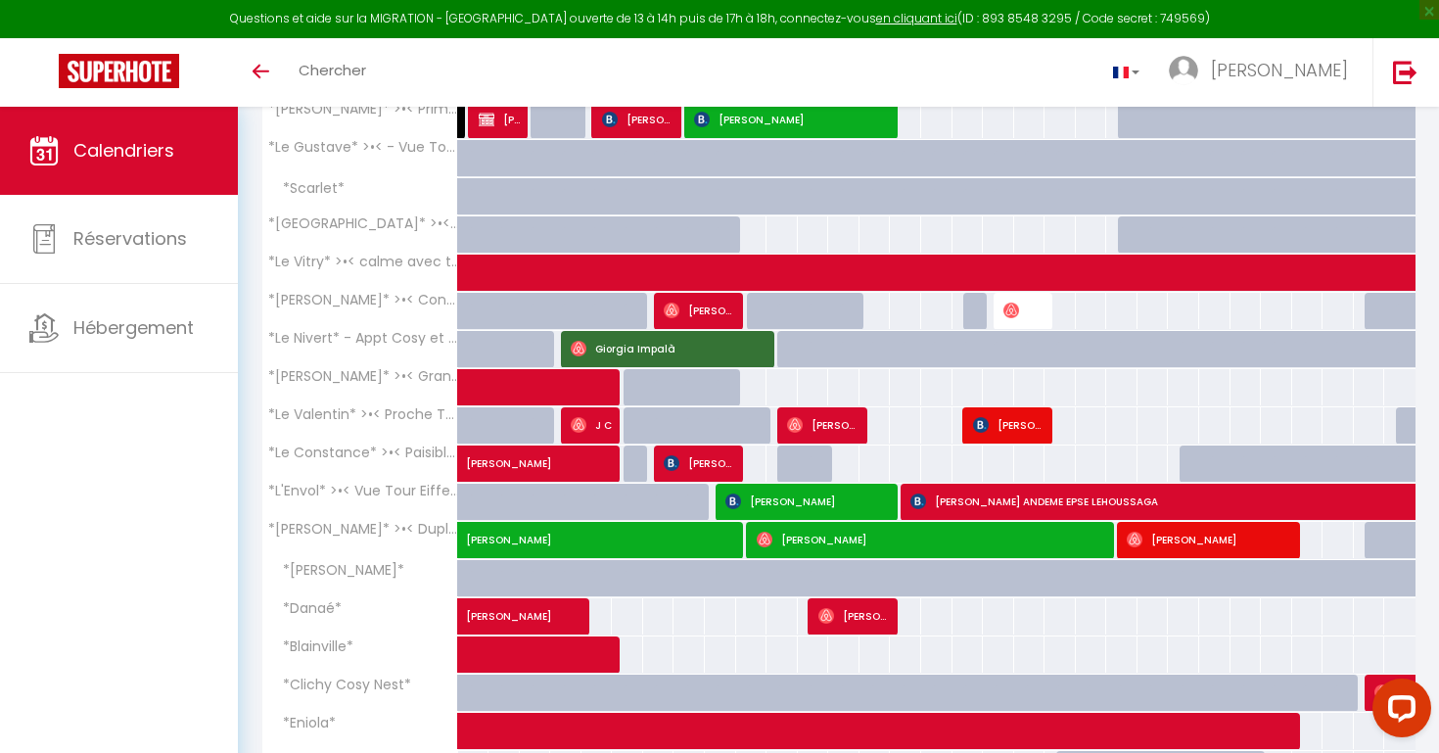
scroll to position [346, 0]
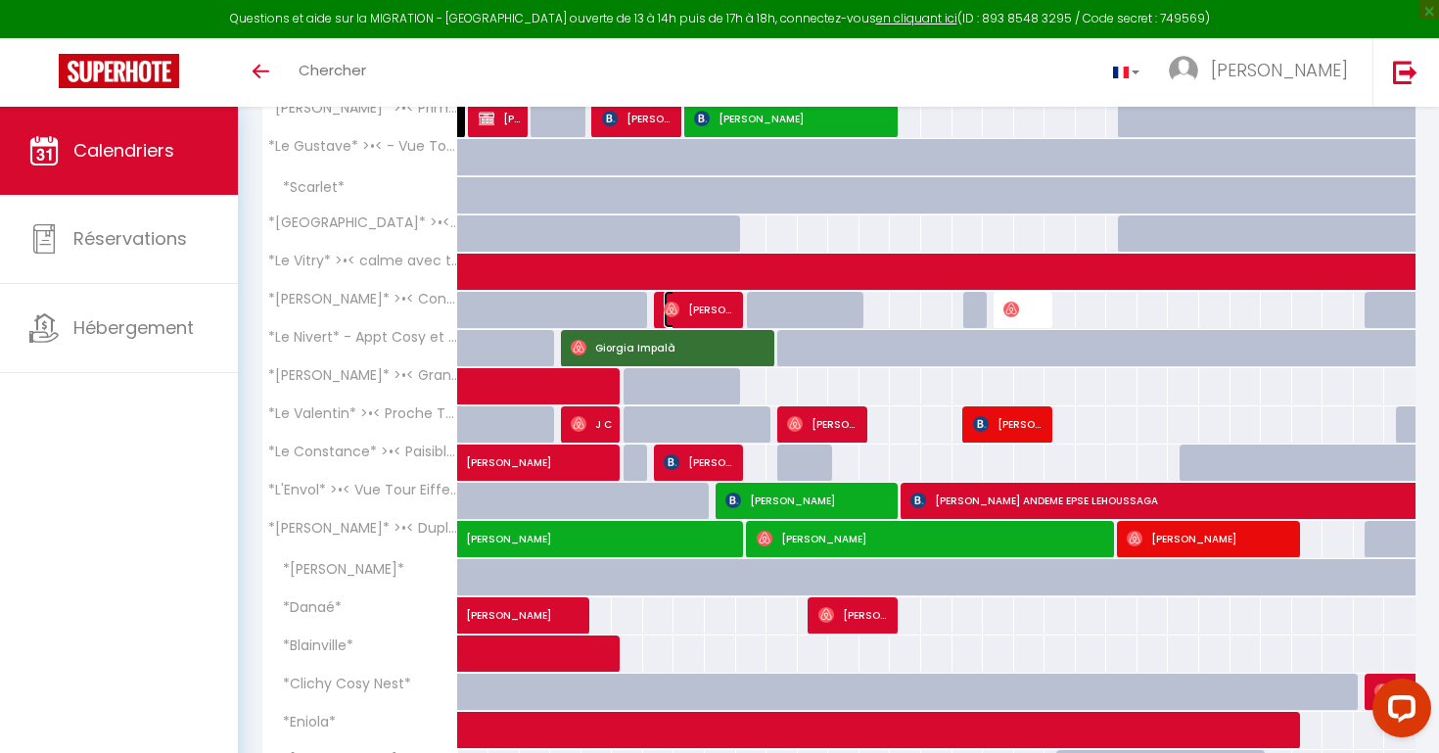
click at [712, 305] on span "[PERSON_NAME]" at bounding box center [700, 309] width 73 height 37
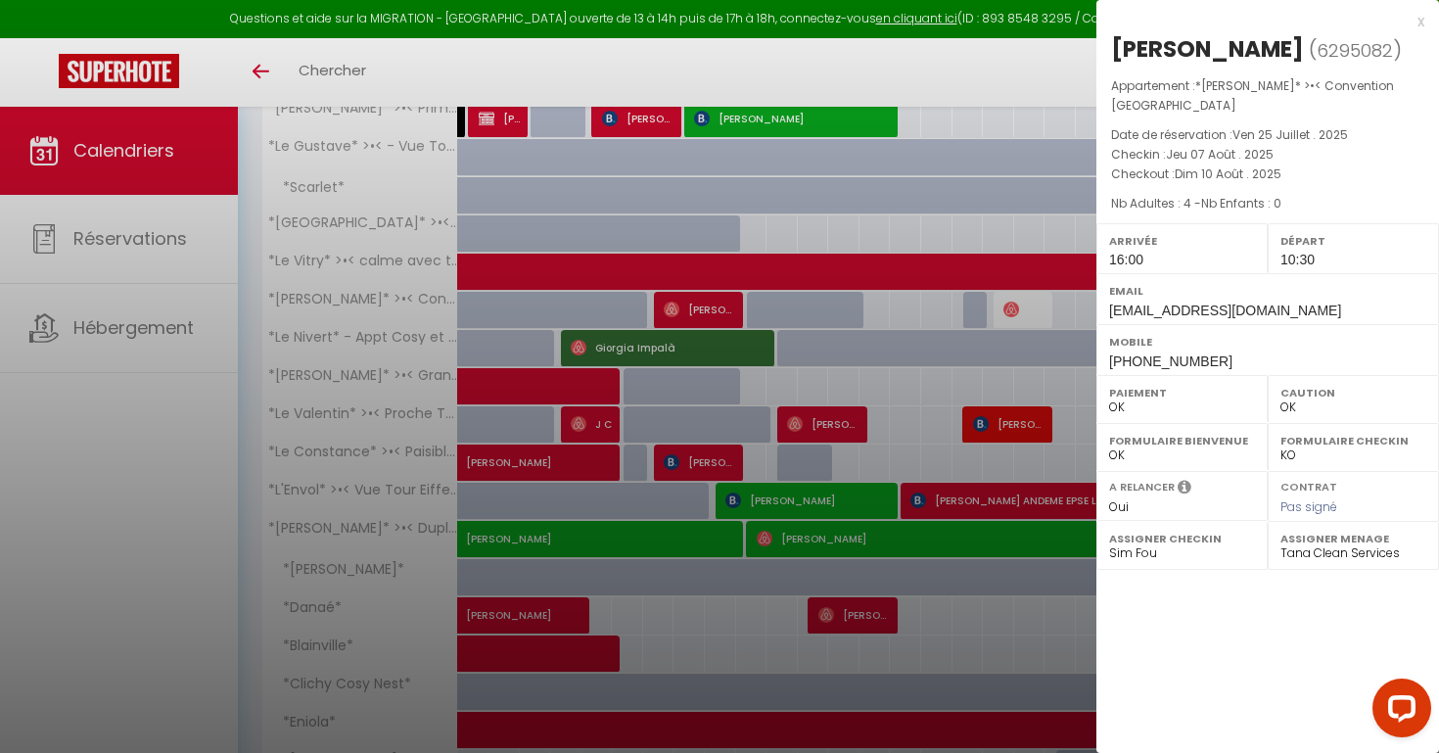
click at [796, 229] on div at bounding box center [719, 376] width 1439 height 753
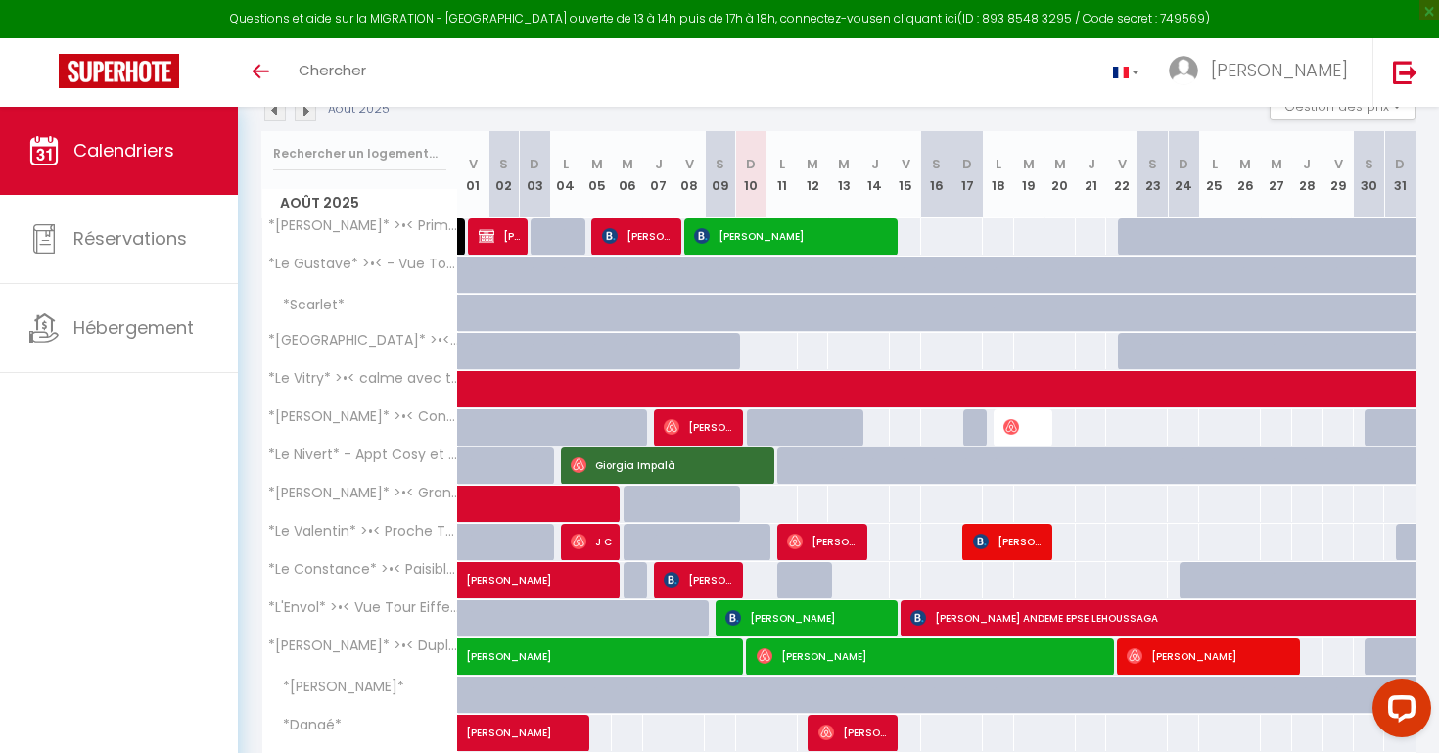
click at [277, 113] on img at bounding box center [275, 111] width 22 height 22
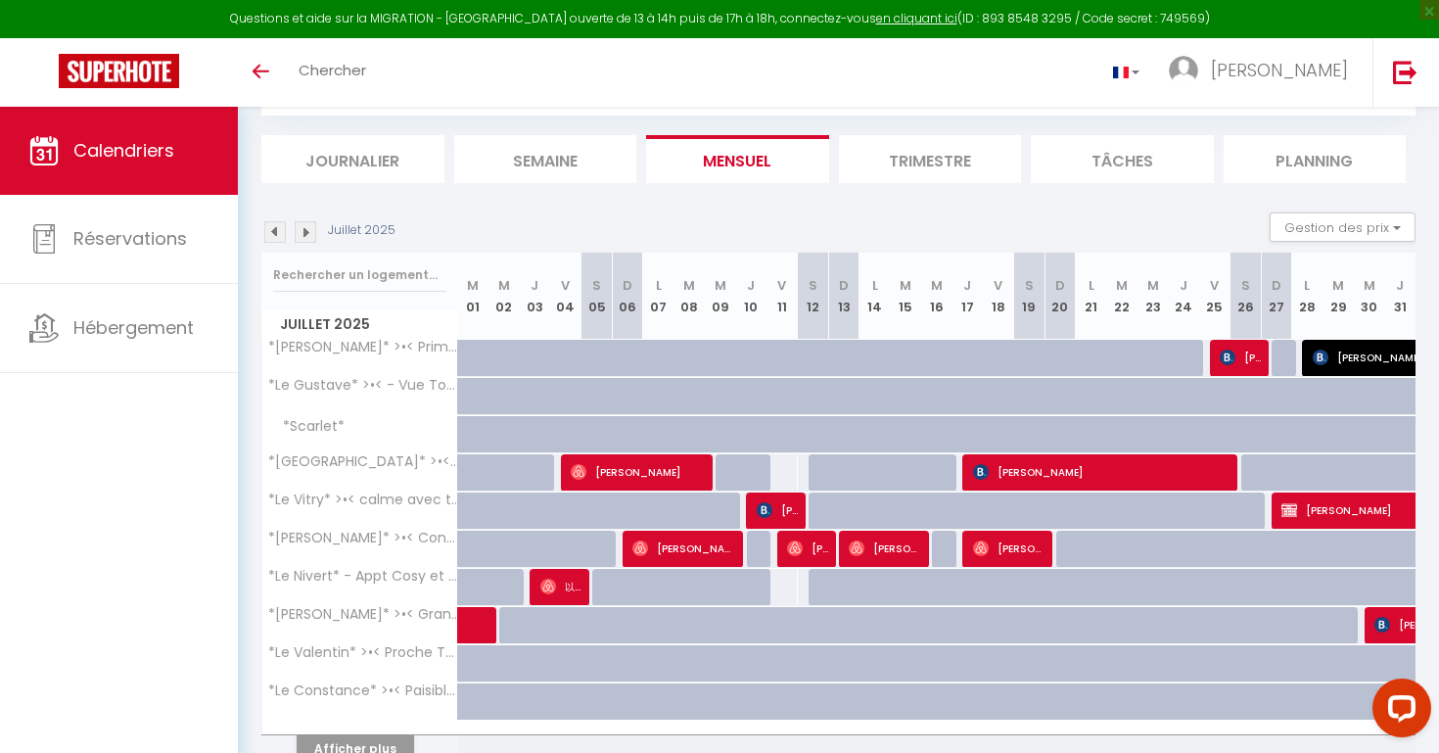
scroll to position [204, 0]
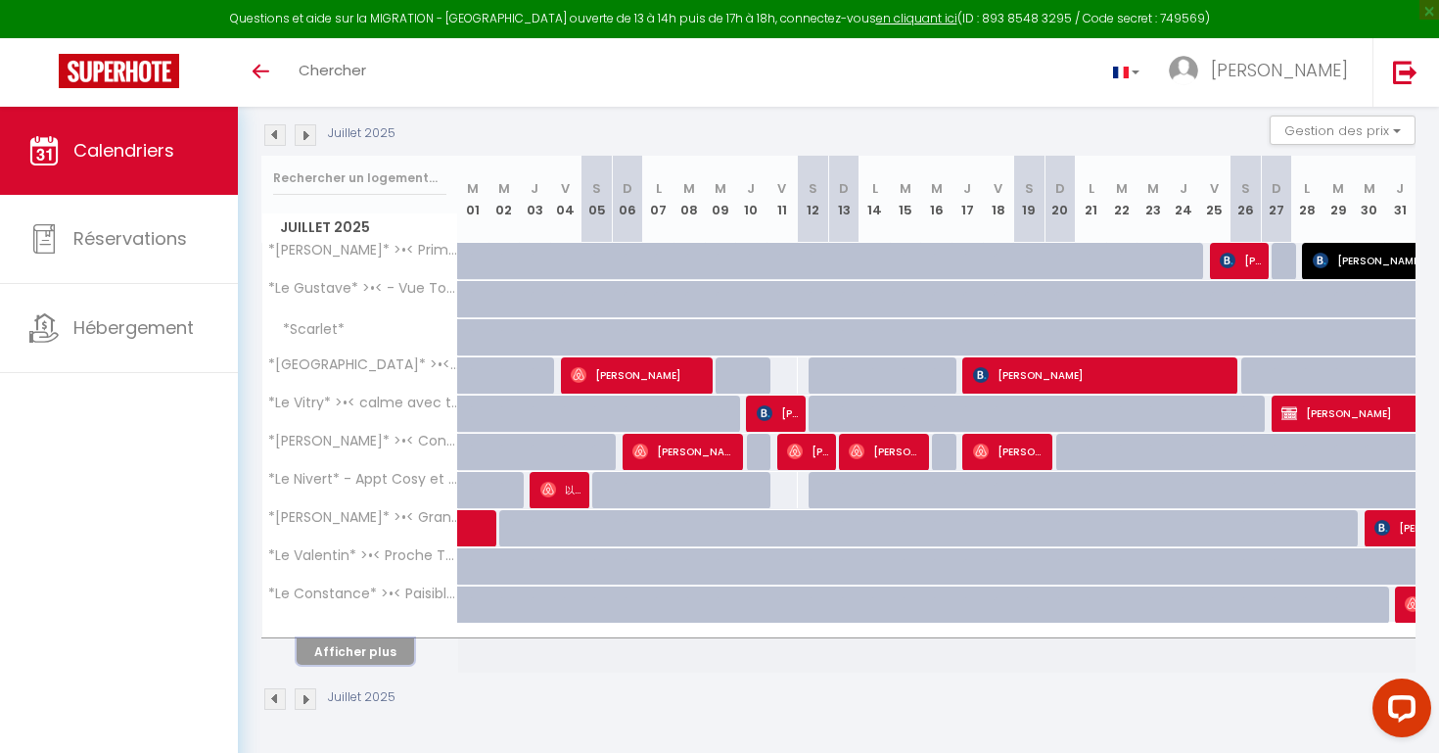
click at [395, 652] on button "Afficher plus" at bounding box center [355, 651] width 117 height 26
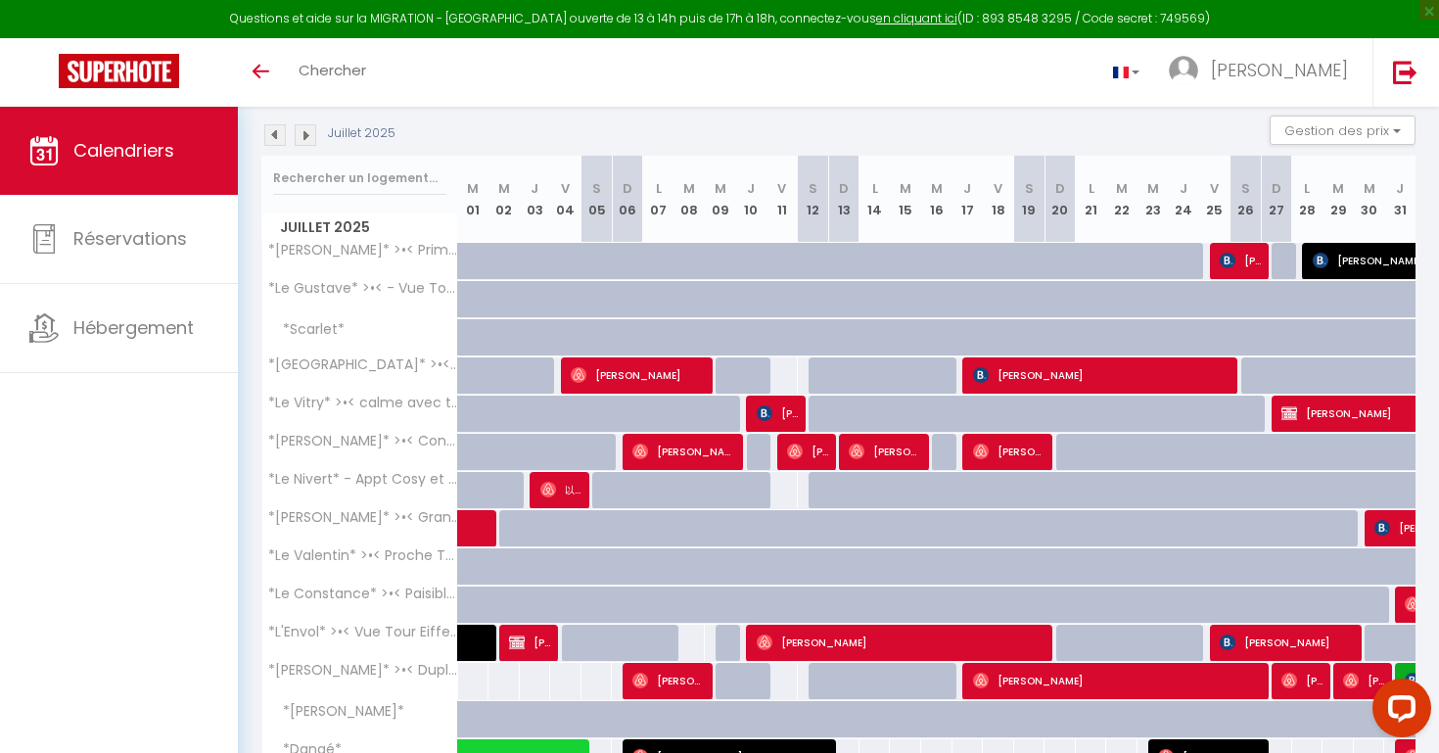
click at [305, 134] on img at bounding box center [306, 135] width 22 height 22
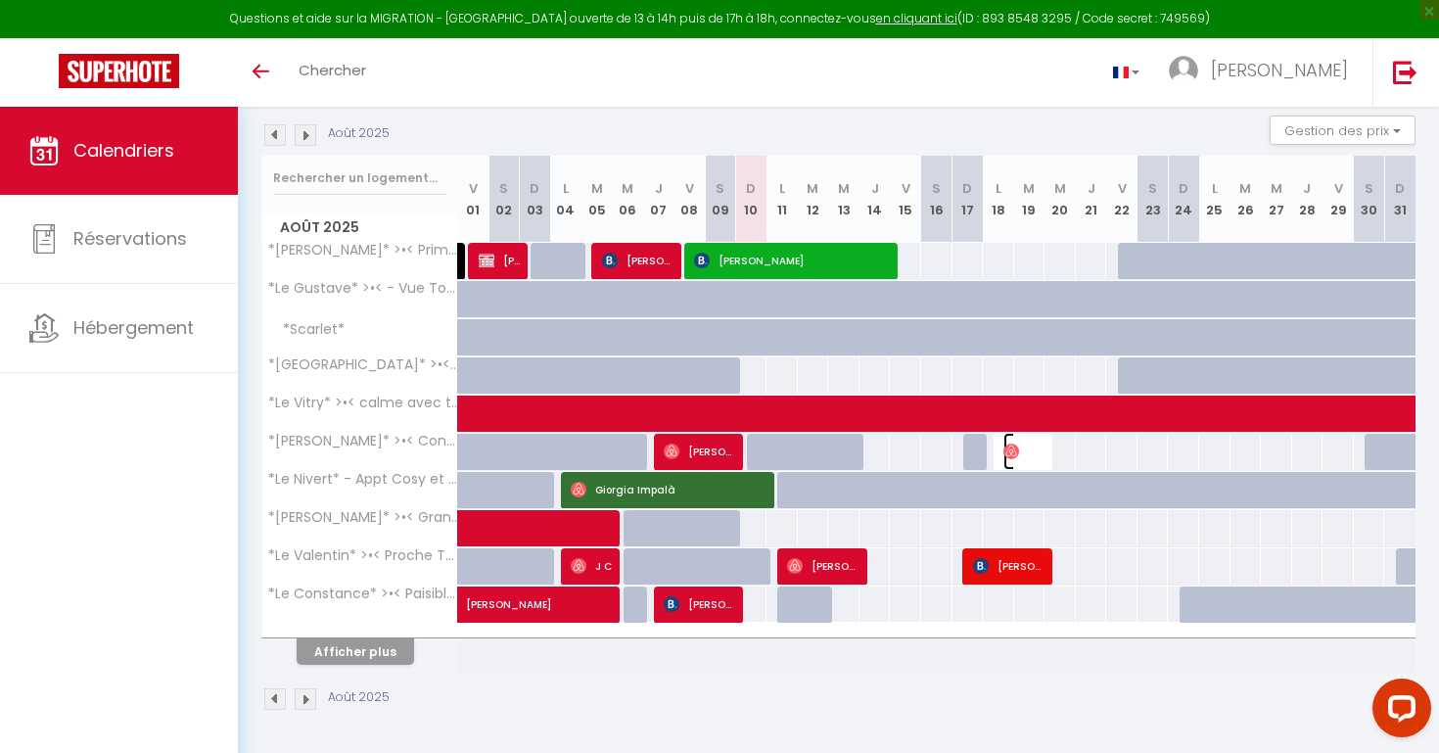
click at [1021, 450] on span "[PERSON_NAME]" at bounding box center [1025, 451] width 42 height 37
select select
select select "22827"
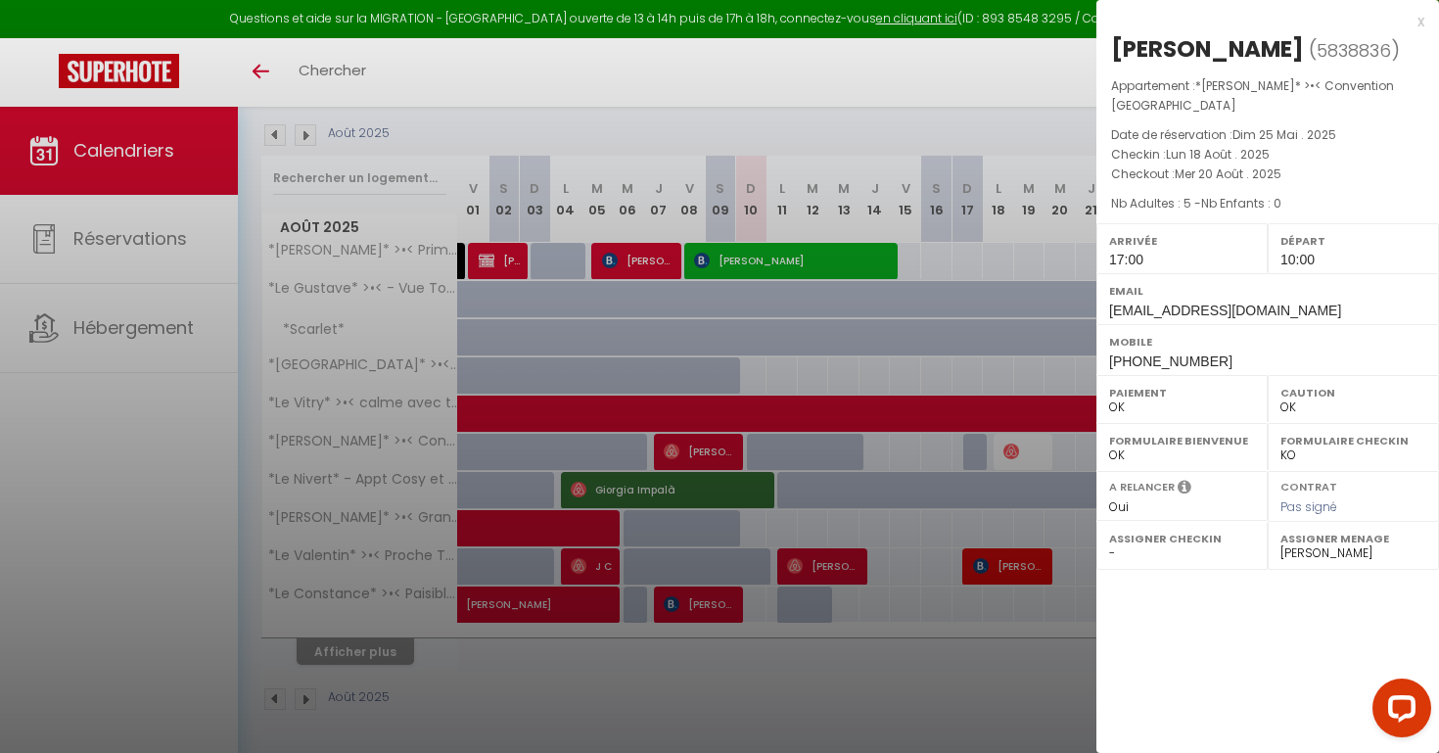
click at [941, 264] on div at bounding box center [719, 376] width 1439 height 753
